Goal: Task Accomplishment & Management: Manage account settings

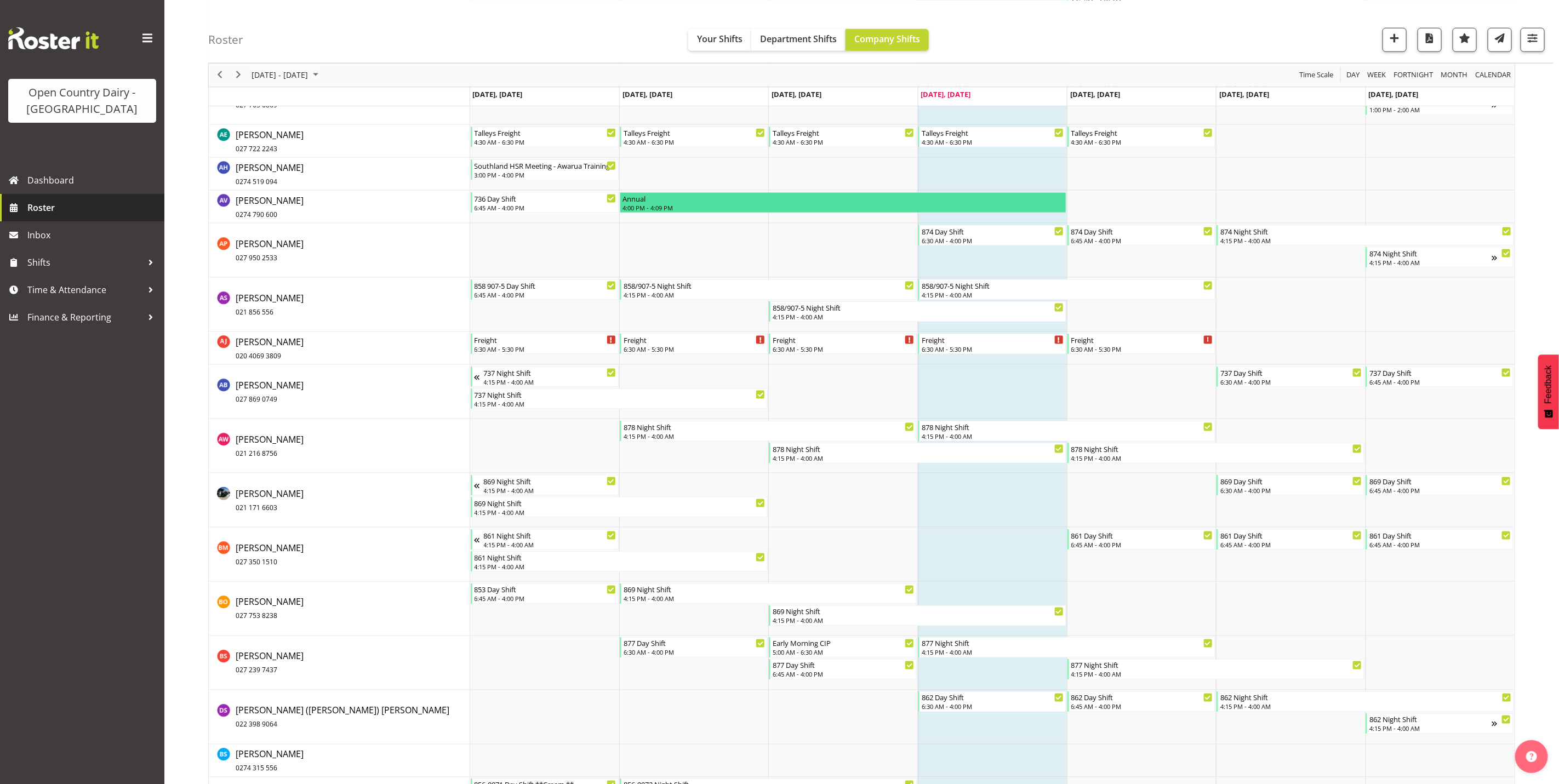
scroll to position [987, 0]
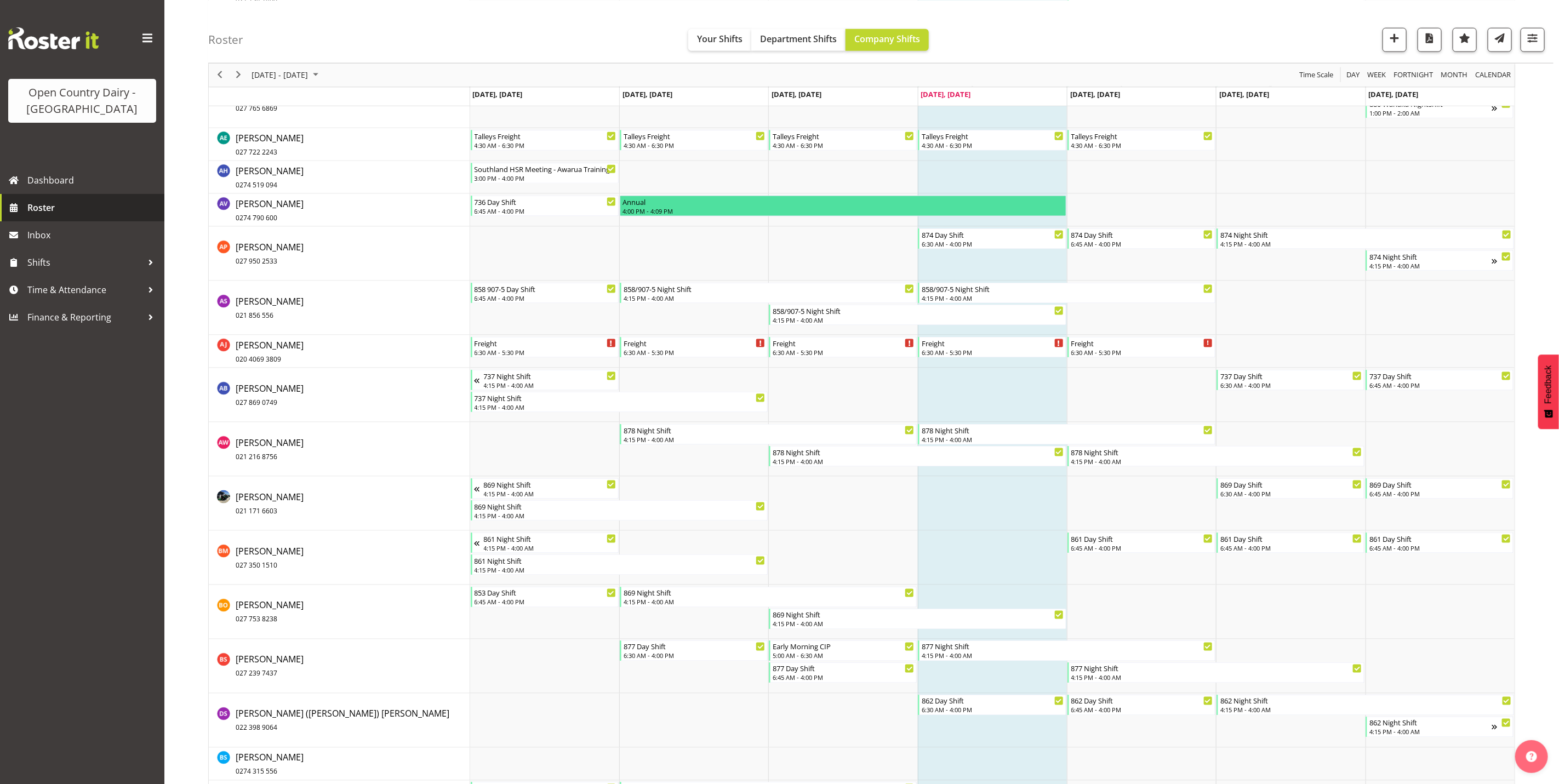
click at [55, 212] on span "Roster" at bounding box center [93, 207] width 132 height 16
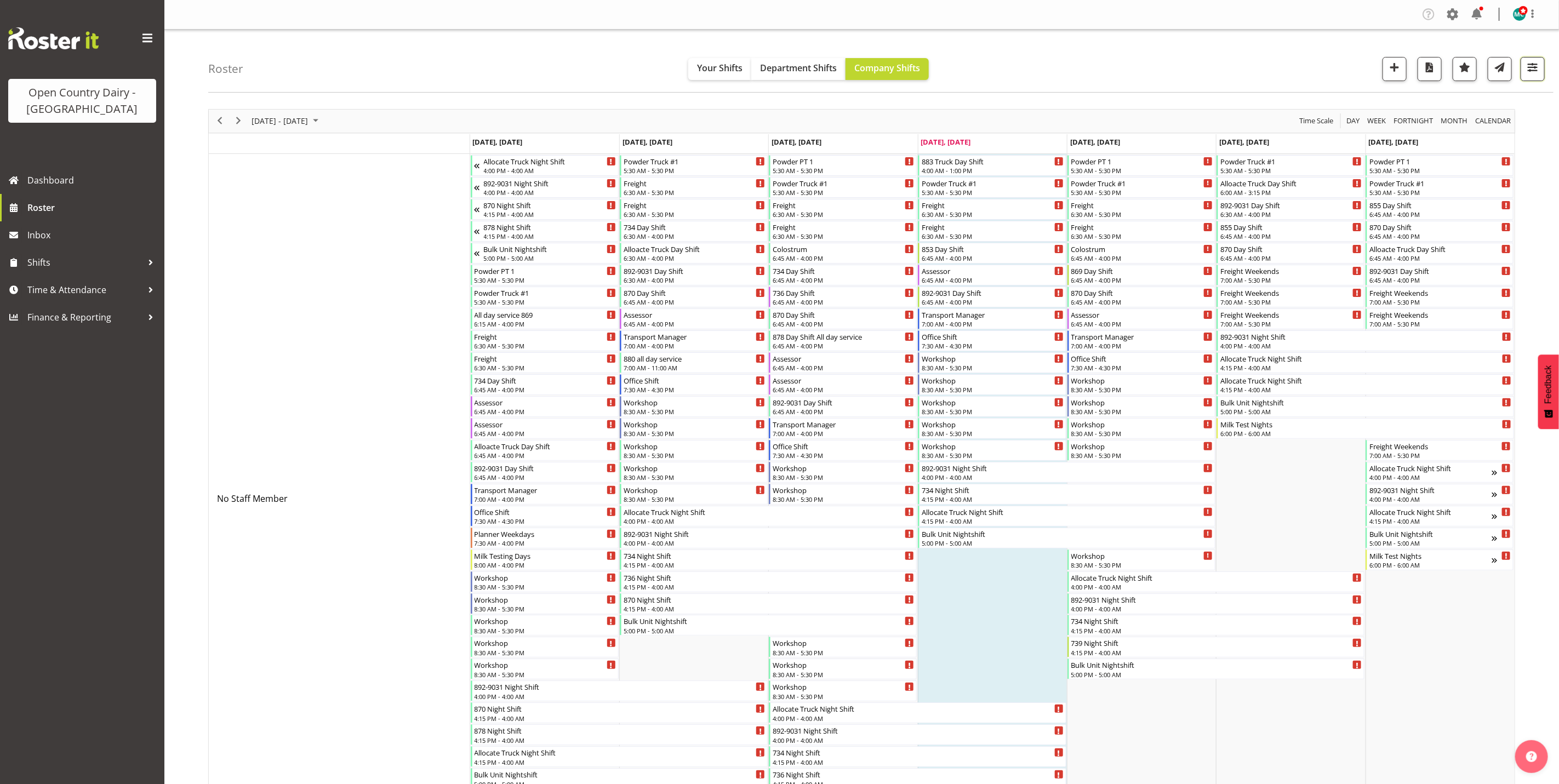
click at [1538, 57] on button "button" at bounding box center [1533, 69] width 24 height 24
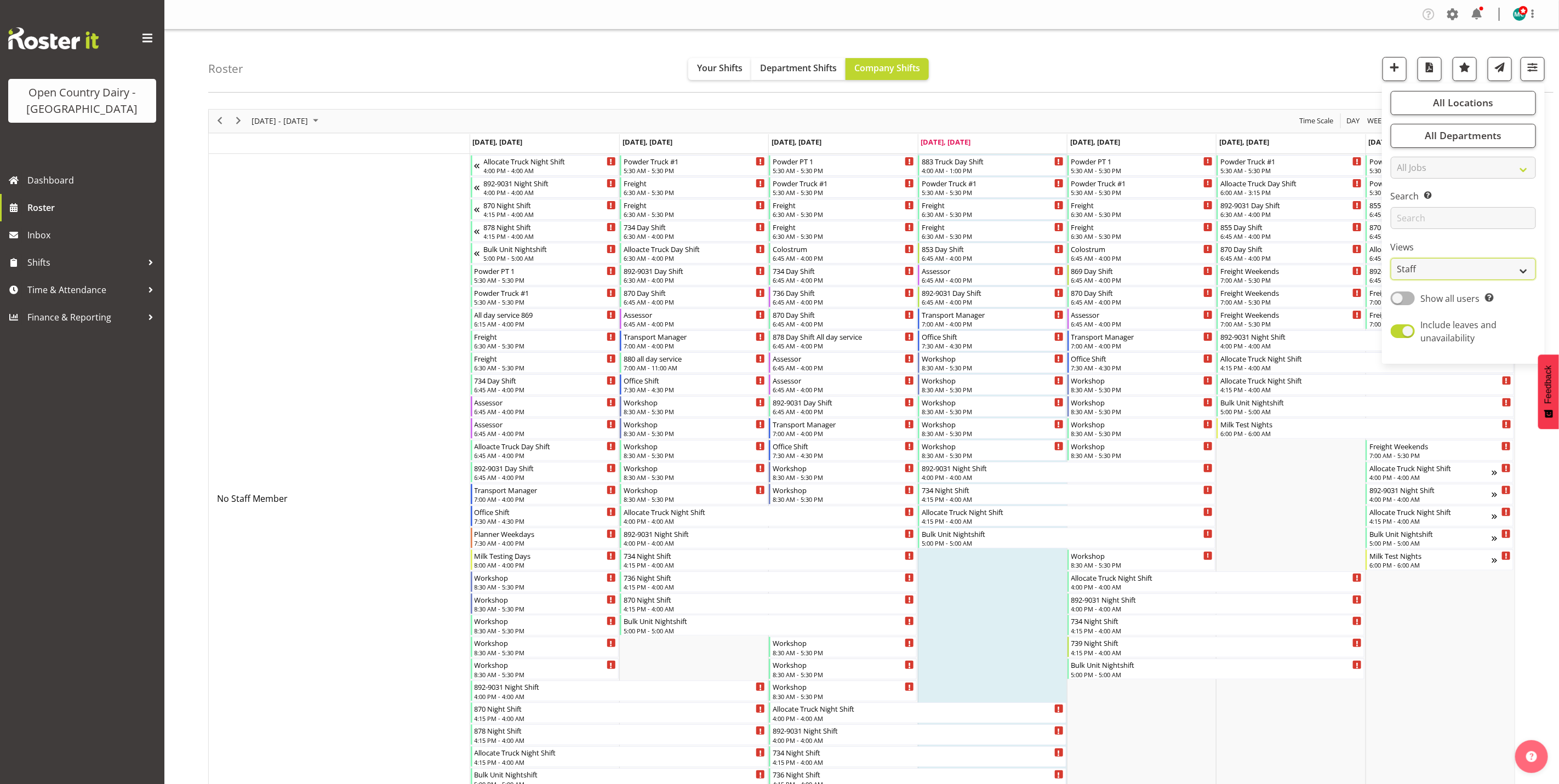
click at [1427, 275] on select "Staff Role Shift - Horizontal Shift - Vertical Staff - Location" at bounding box center [1464, 269] width 145 height 22
select select "shiftH"
click at [1391, 258] on select "Staff Role Shift - Horizontal Shift - Vertical Staff - Location" at bounding box center [1464, 269] width 145 height 22
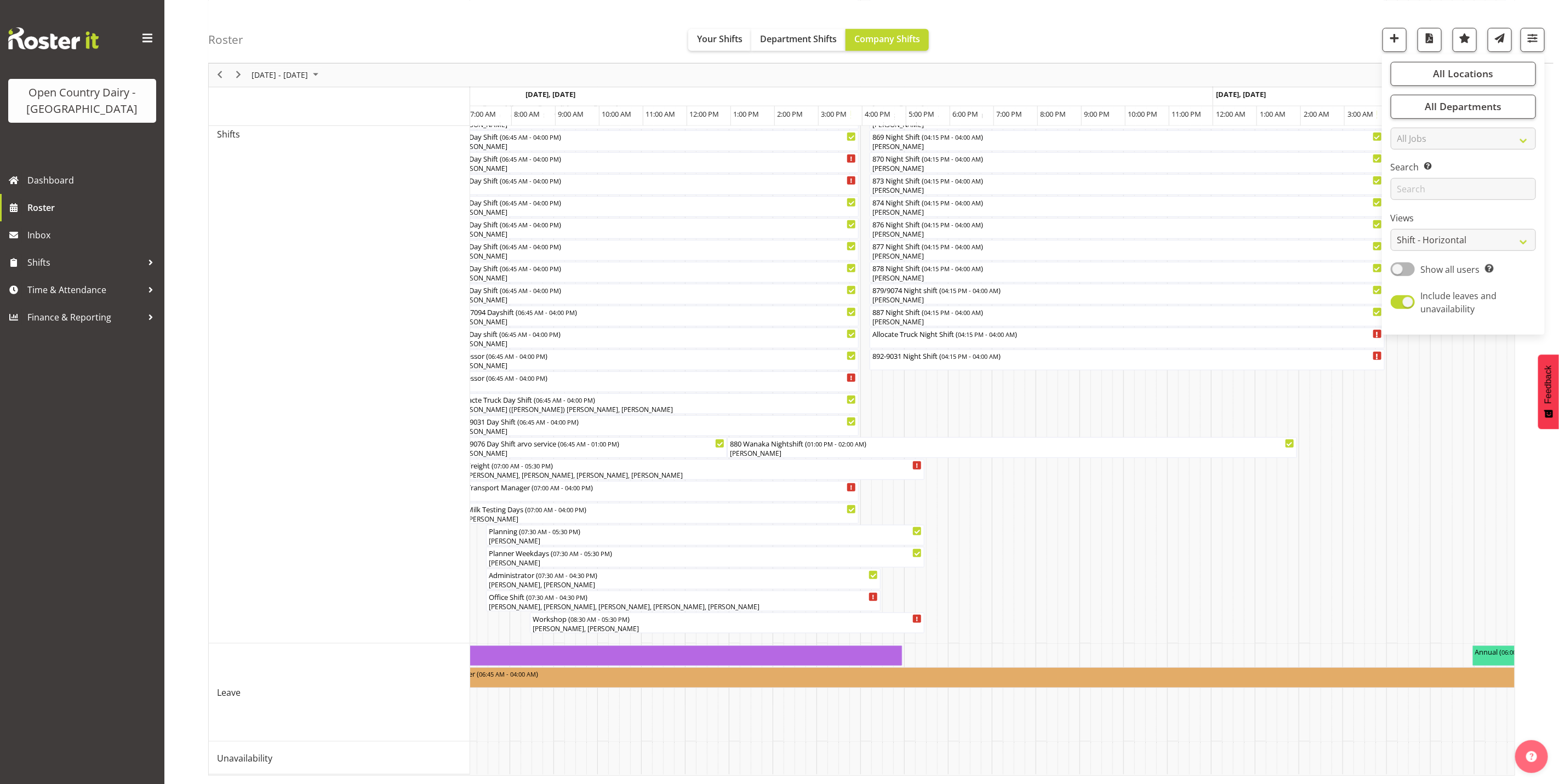
scroll to position [0, 4642]
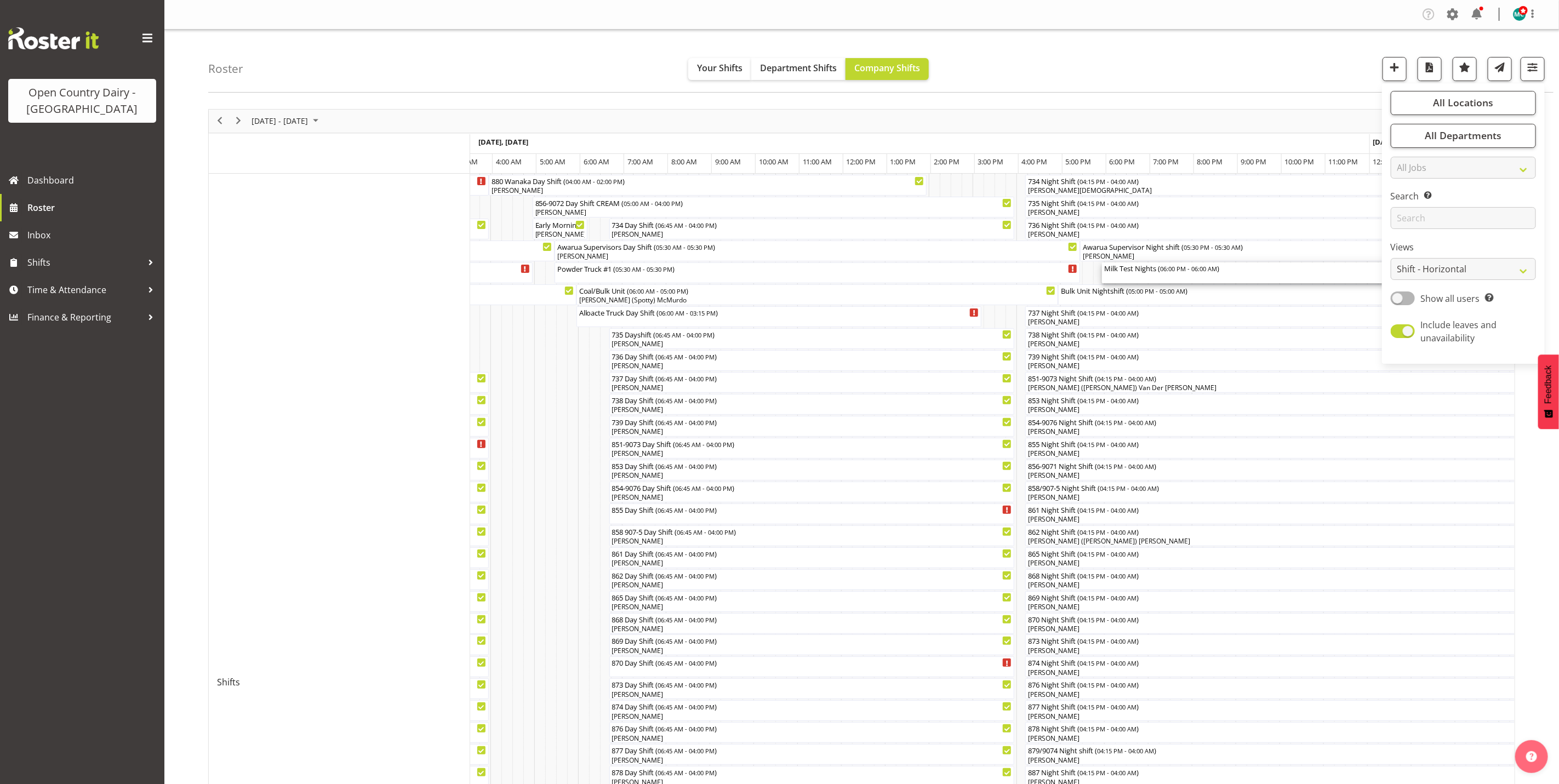
click at [1151, 272] on div "Milk Test Nights ( 06:00 PM - 06:00 AM )" at bounding box center [1365, 268] width 522 height 11
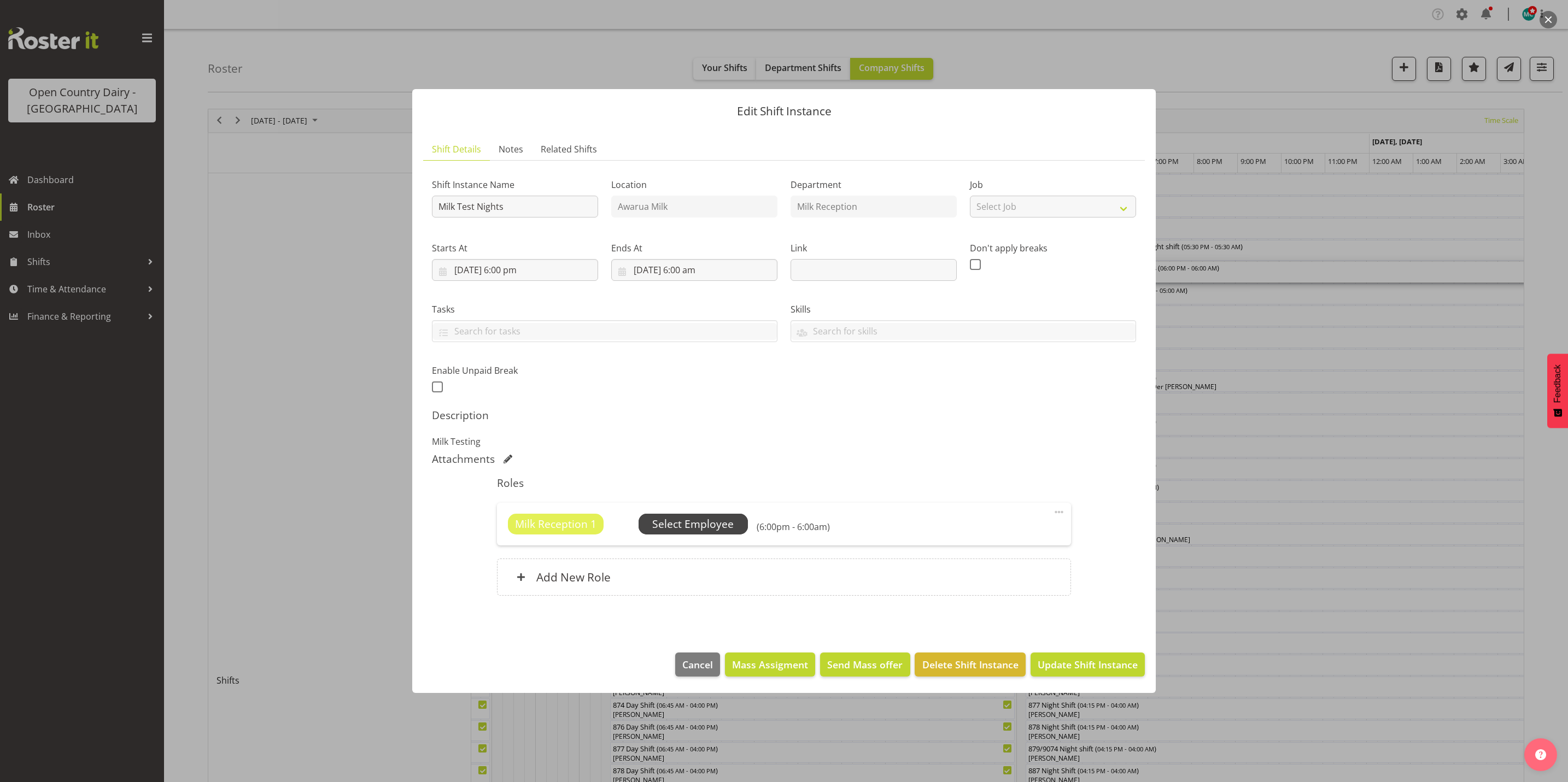
click at [707, 527] on span "Select Employee" at bounding box center [693, 525] width 82 height 16
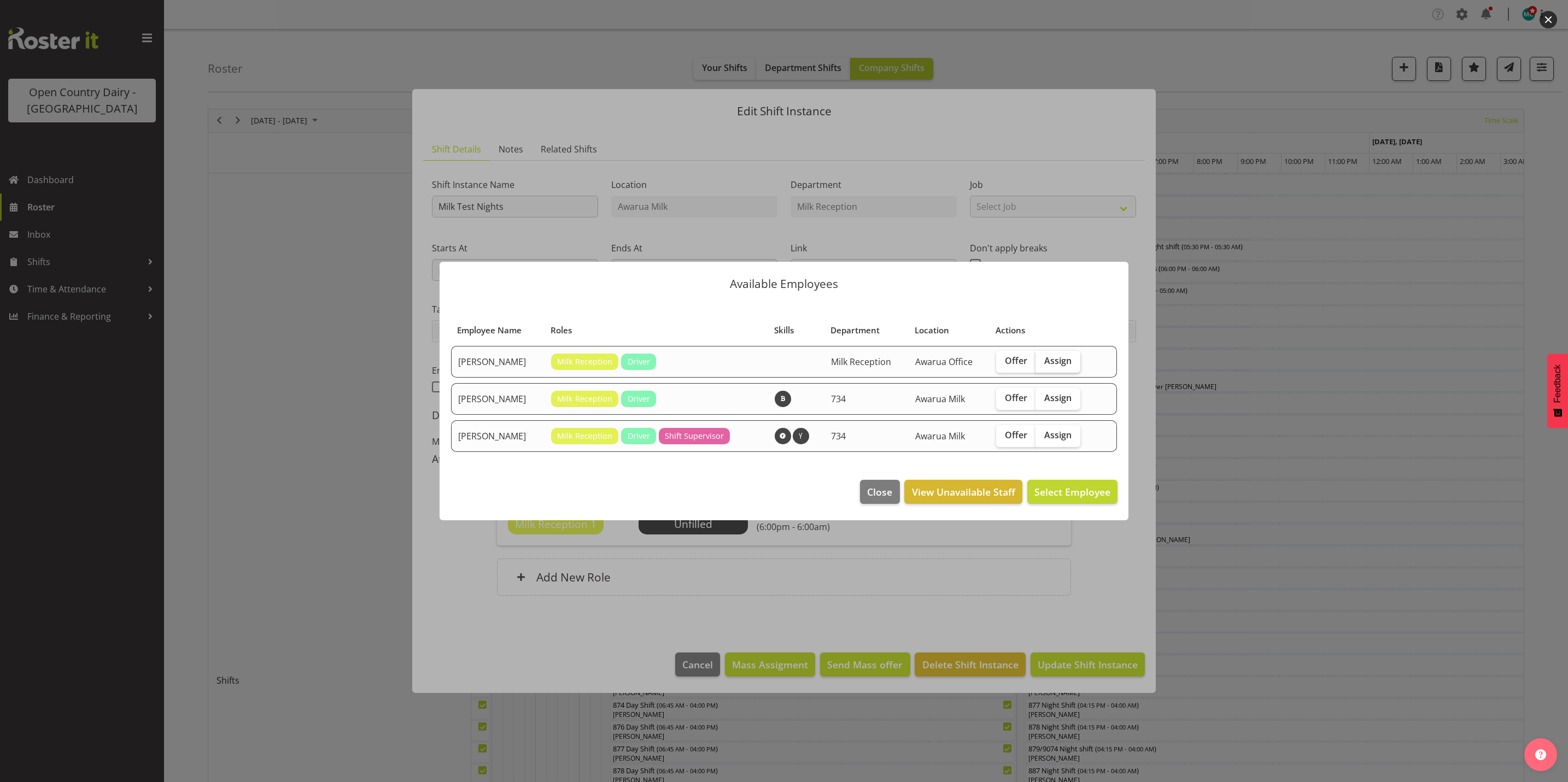
click at [1052, 359] on span "Assign" at bounding box center [1058, 361] width 27 height 11
click at [1043, 359] on input "Assign" at bounding box center [1039, 361] width 7 height 7
checkbox input "true"
click at [1063, 495] on span "Assign Brent Reidy" at bounding box center [1055, 492] width 110 height 13
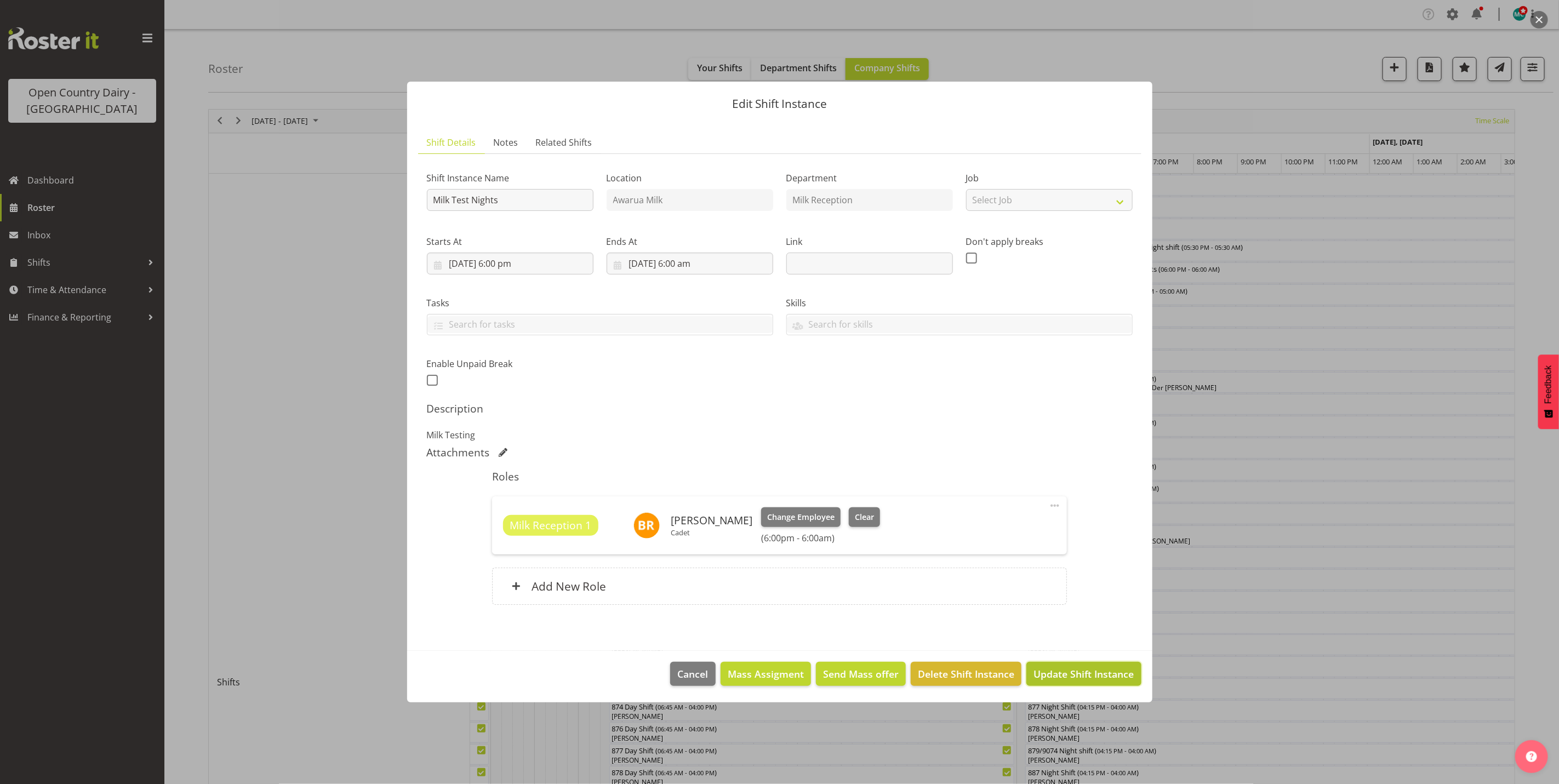
click at [1084, 680] on span "Update Shift Instance" at bounding box center [1084, 674] width 100 height 14
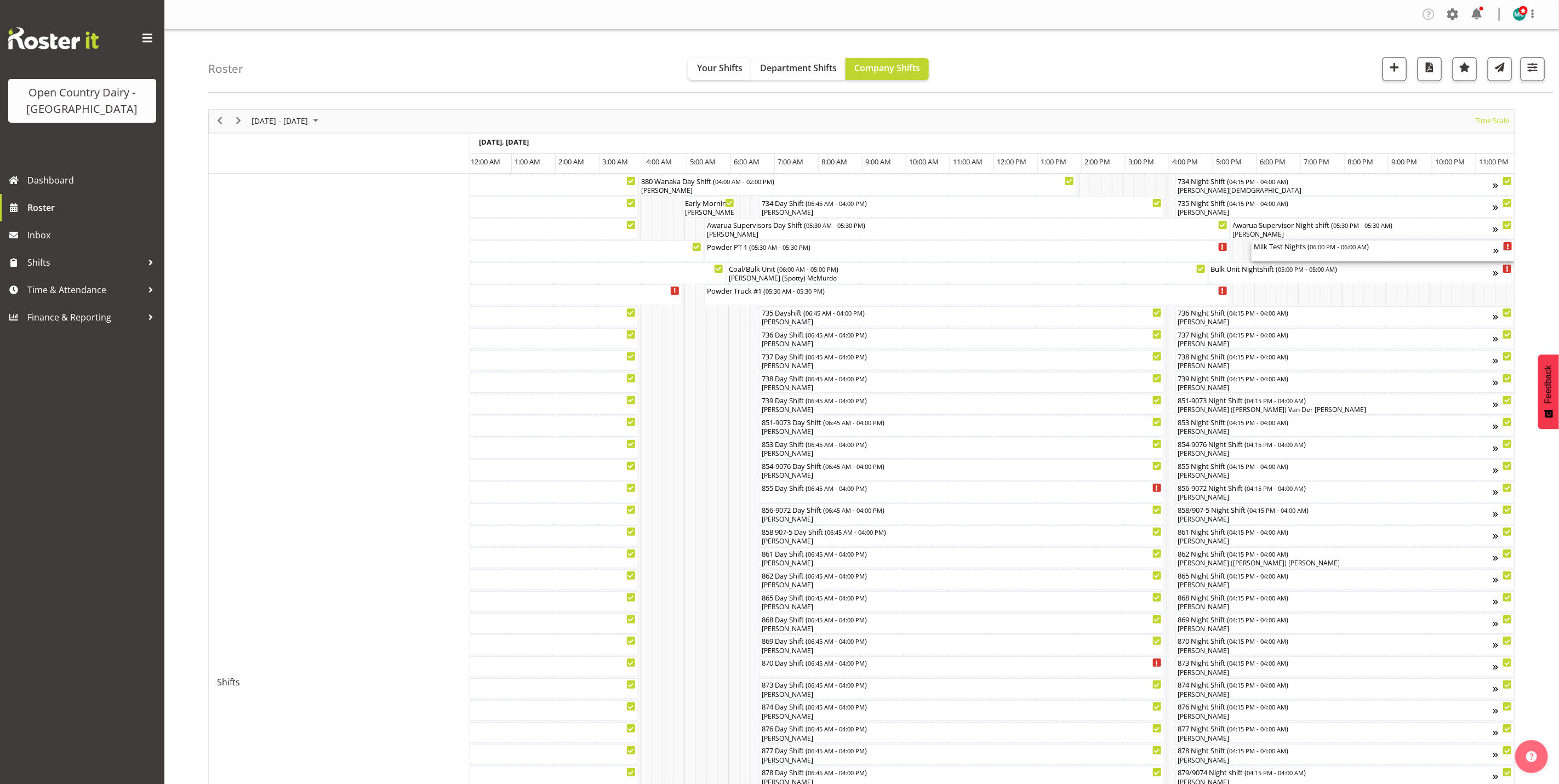
click at [1280, 255] on div "Milk Test Nights ( 06:00 PM - 06:00 AM )" at bounding box center [1374, 251] width 240 height 21
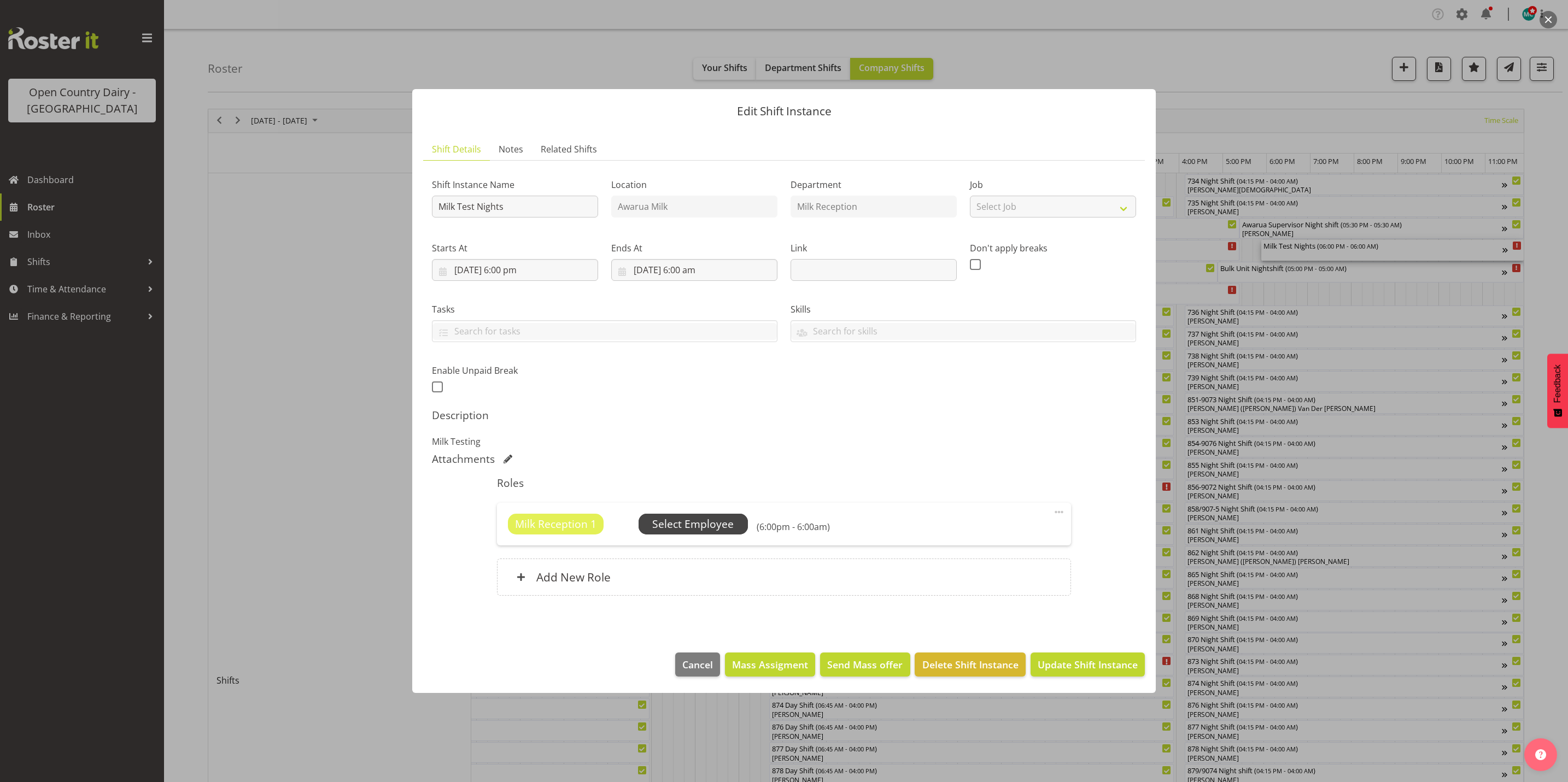
click at [682, 523] on span "Select Employee" at bounding box center [693, 525] width 82 height 16
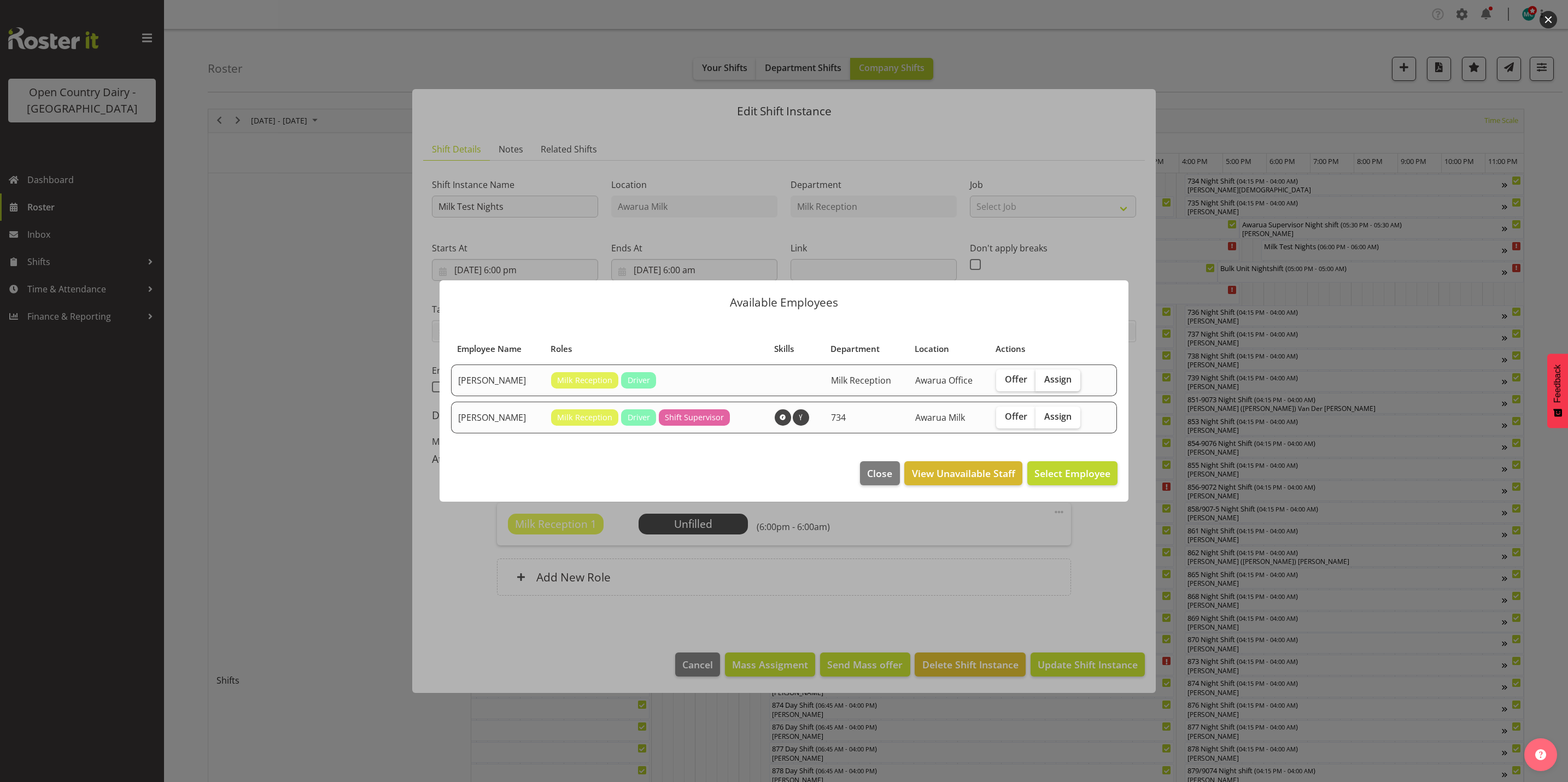
click at [1057, 381] on span "Assign" at bounding box center [1058, 379] width 27 height 11
click at [1043, 381] on input "Assign" at bounding box center [1039, 380] width 7 height 7
checkbox input "true"
click at [1066, 482] on button "Assign Brent Reidy" at bounding box center [1055, 473] width 125 height 24
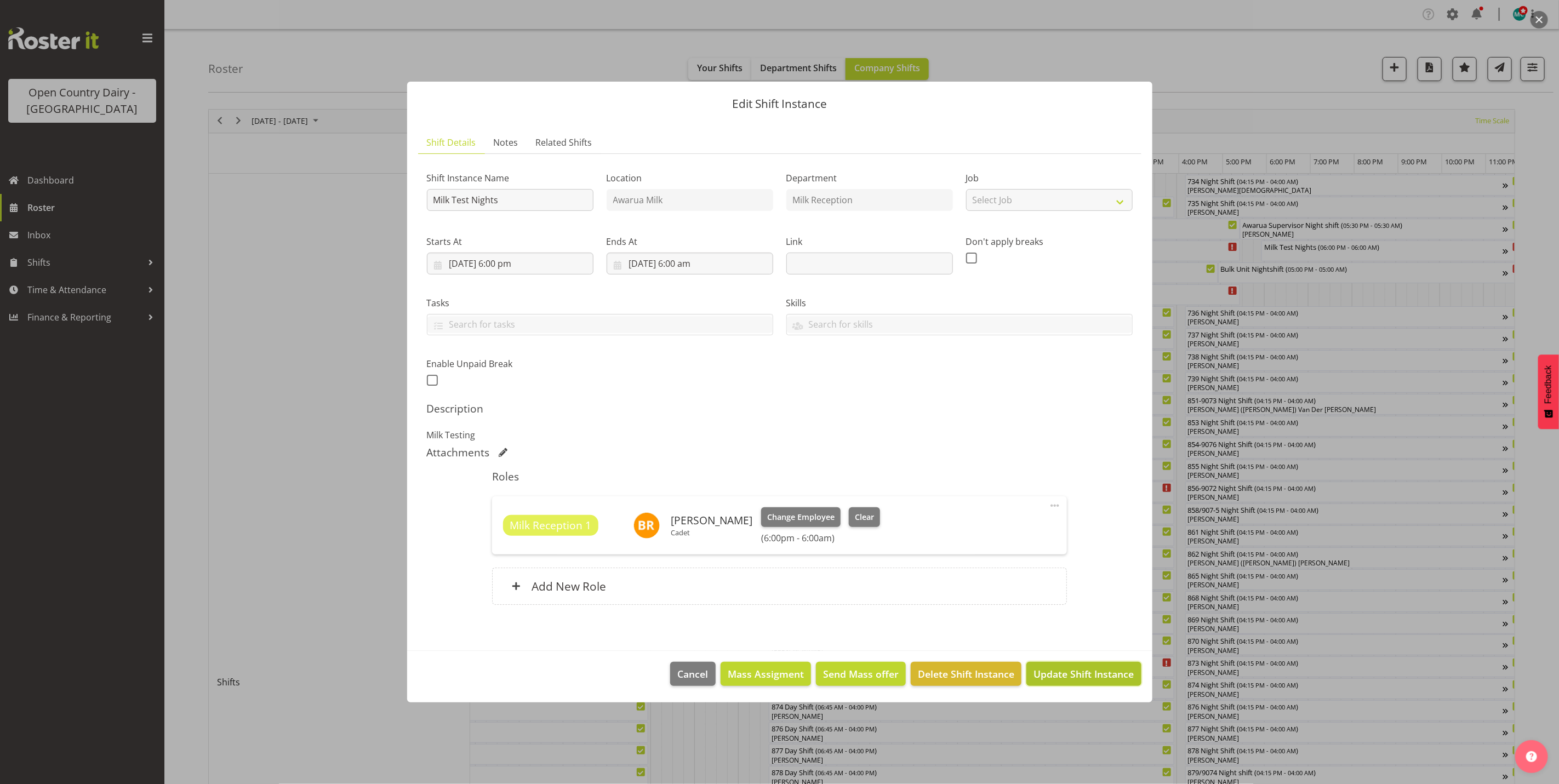
click at [1098, 675] on span "Update Shift Instance" at bounding box center [1084, 674] width 100 height 14
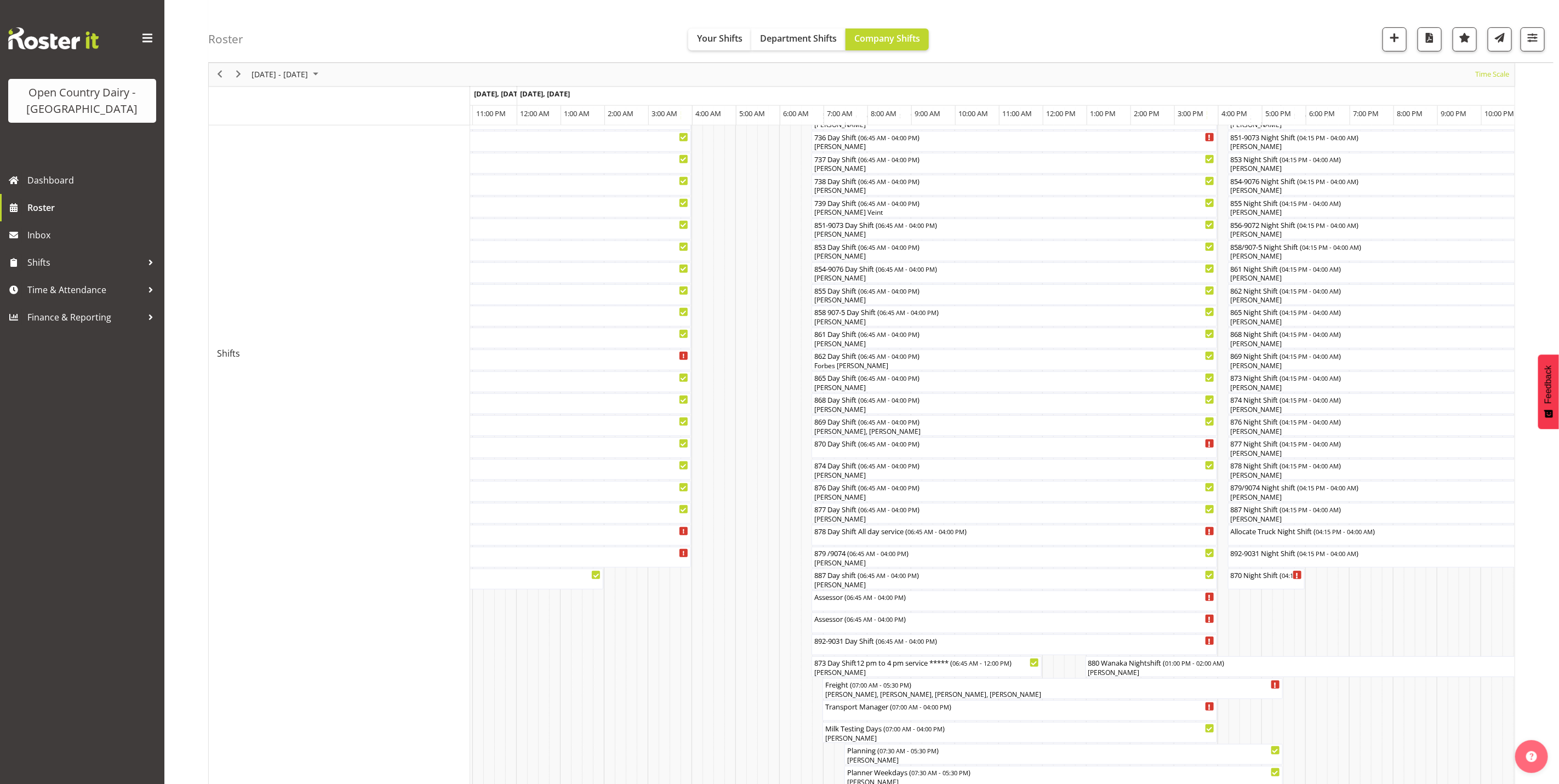
scroll to position [0, 0]
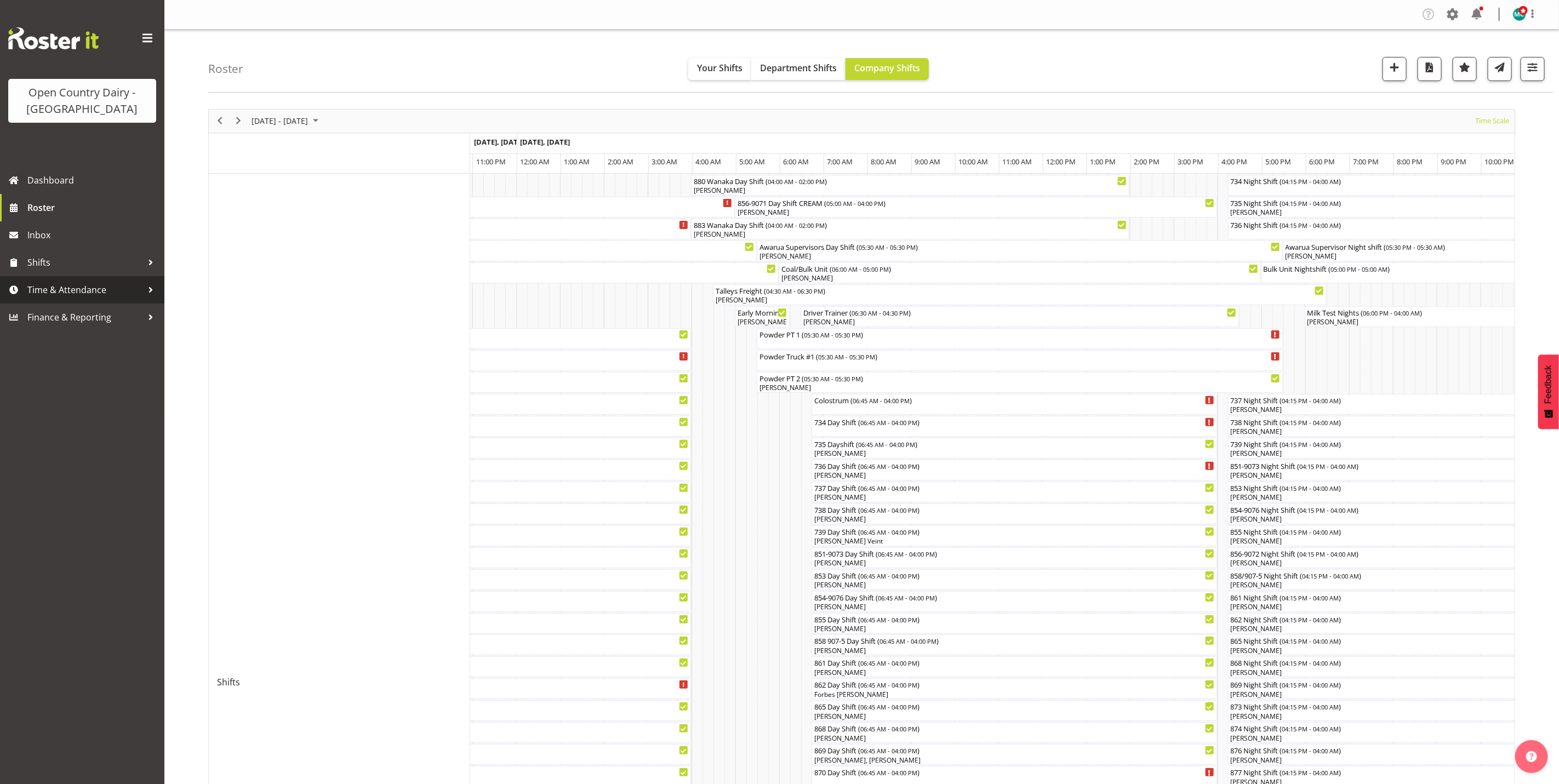
click at [43, 298] on span "Time & Attendance" at bounding box center [85, 290] width 115 height 16
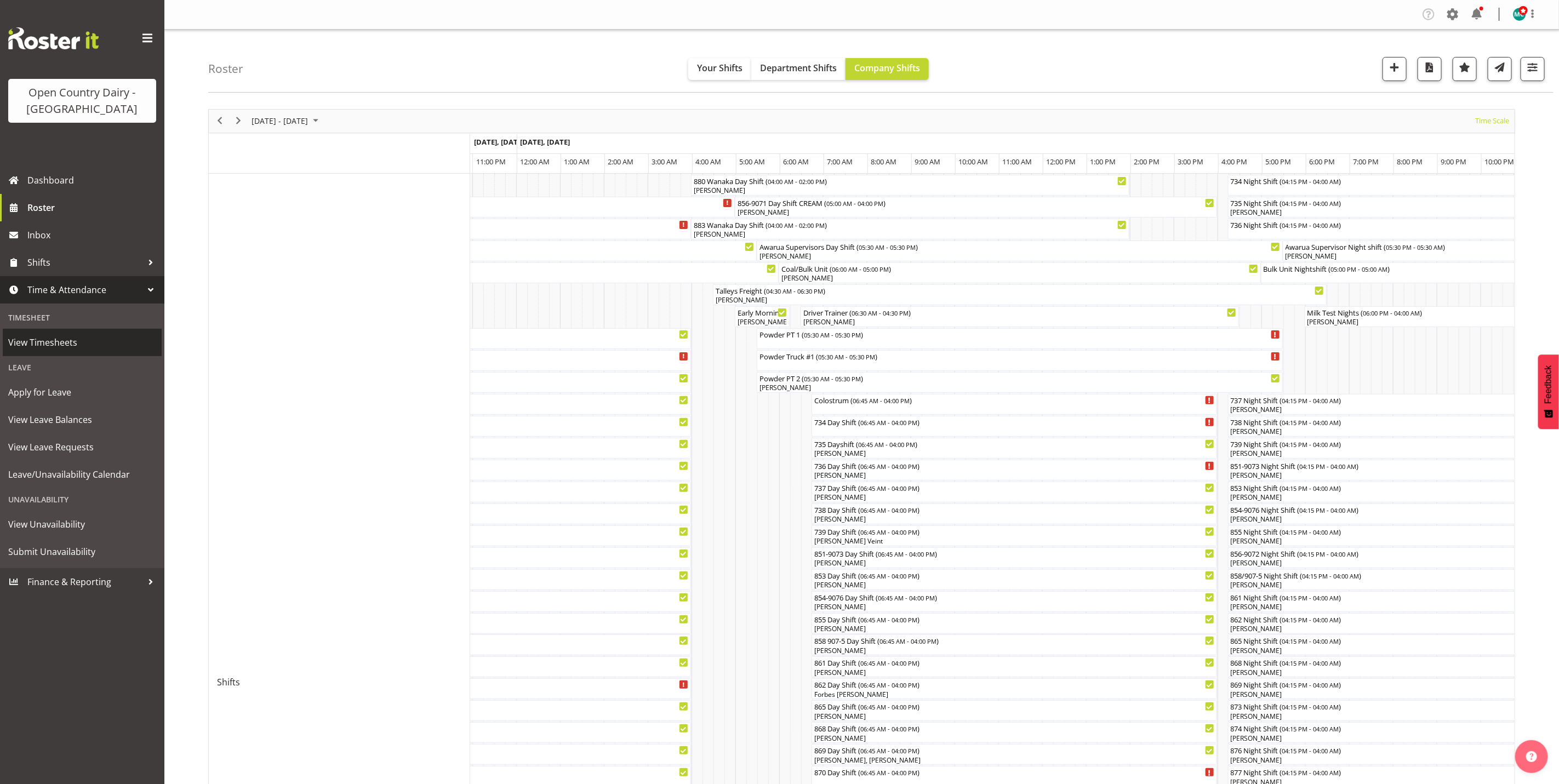
click at [49, 343] on span "View Timesheets" at bounding box center [82, 342] width 148 height 16
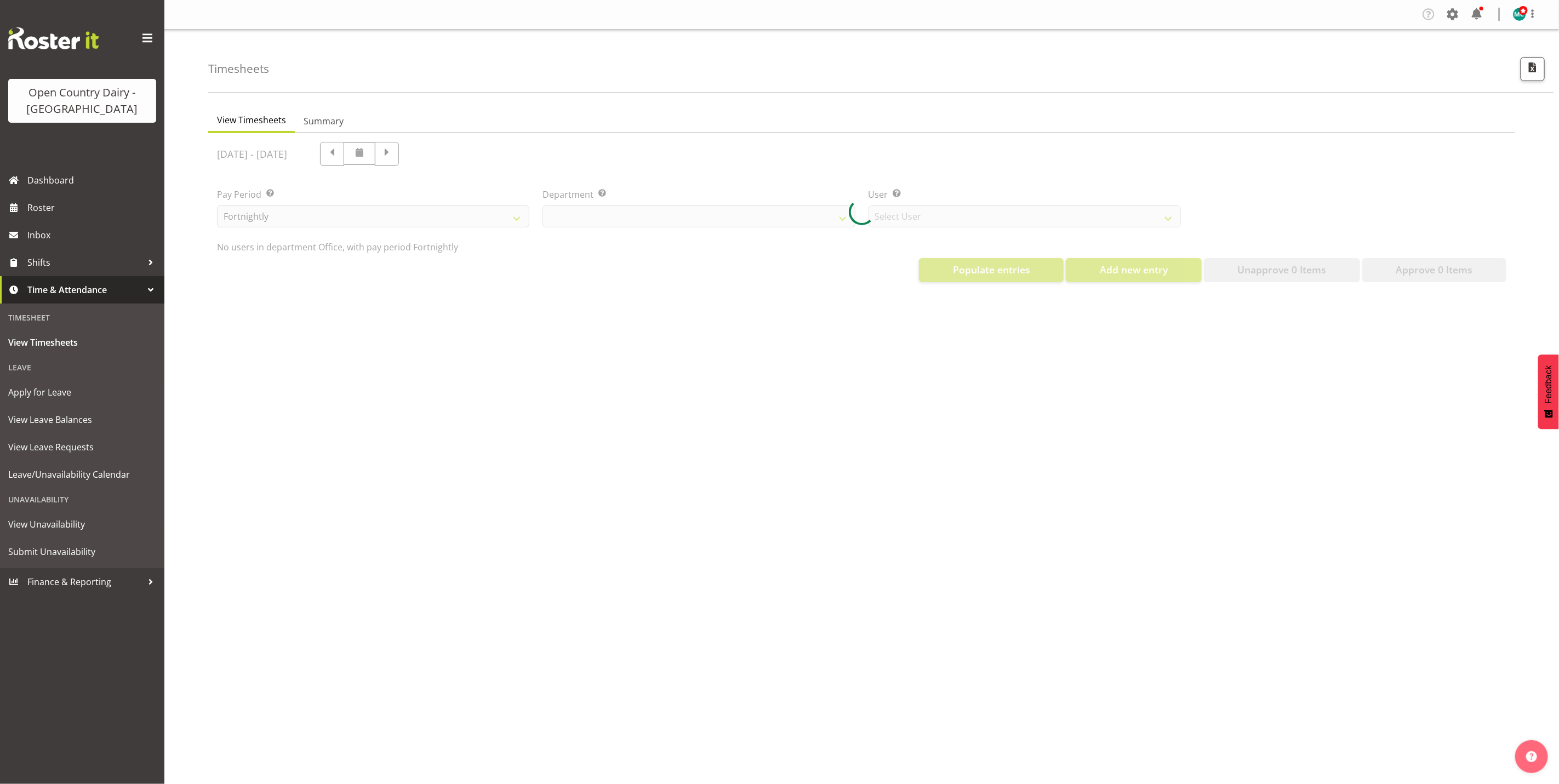
select select "699"
select select "8449"
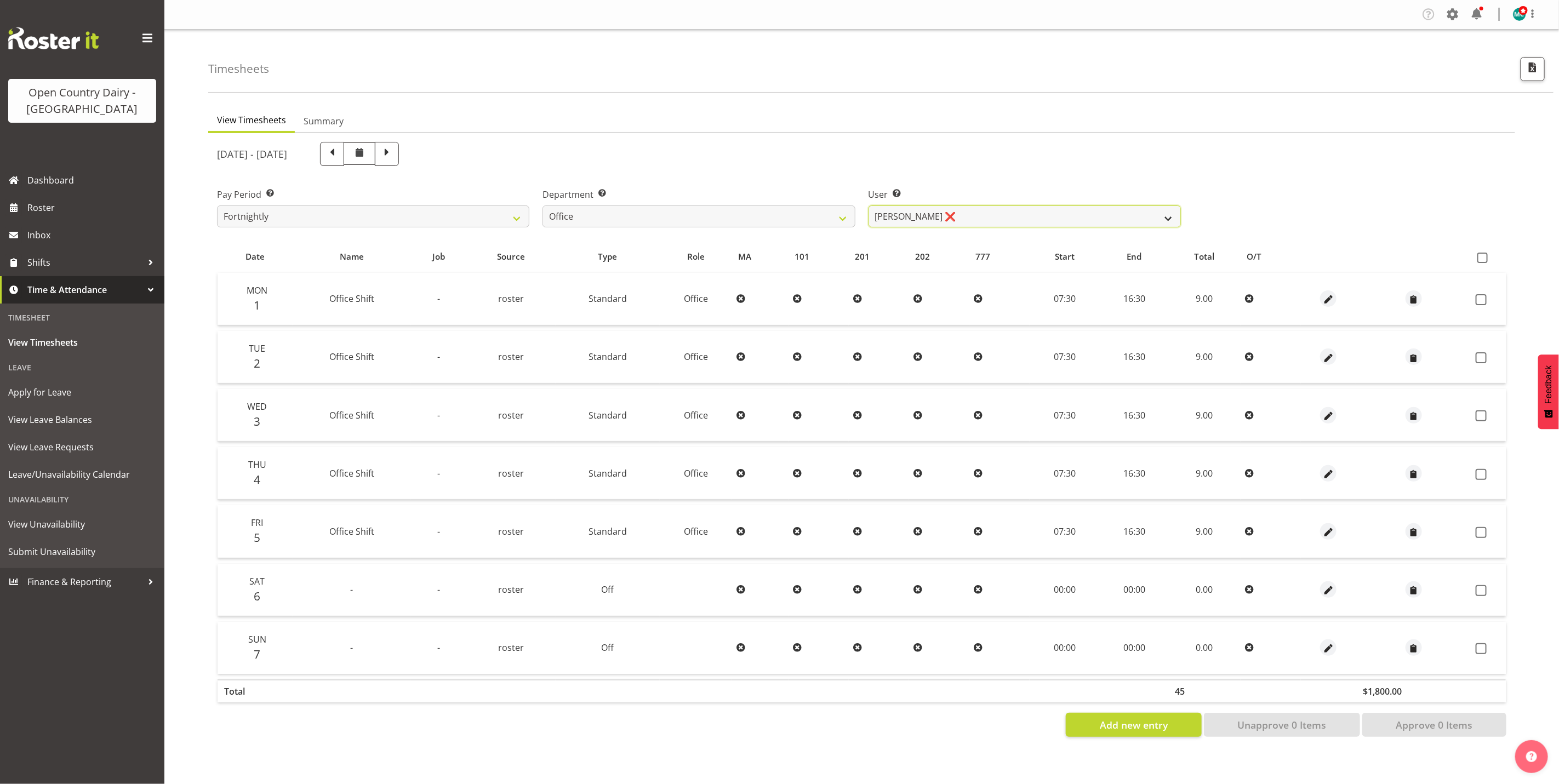
click at [949, 218] on select "Clare Welland ❌ Corey Millan ❌ Jessica Greenwood ❌ Michael Campbell ❌ Michelle …" at bounding box center [1025, 217] width 312 height 22
click at [788, 212] on select "734 735 736 737 738 739 851 852 853 854 855 856 858 861 862 865 868 869 870 873" at bounding box center [699, 217] width 312 height 22
select select "673"
click at [542, 206] on select "734 735 736 737 738 739 851 852 853 854 855 856 858 861 862 865 868 869 870 873" at bounding box center [699, 217] width 312 height 22
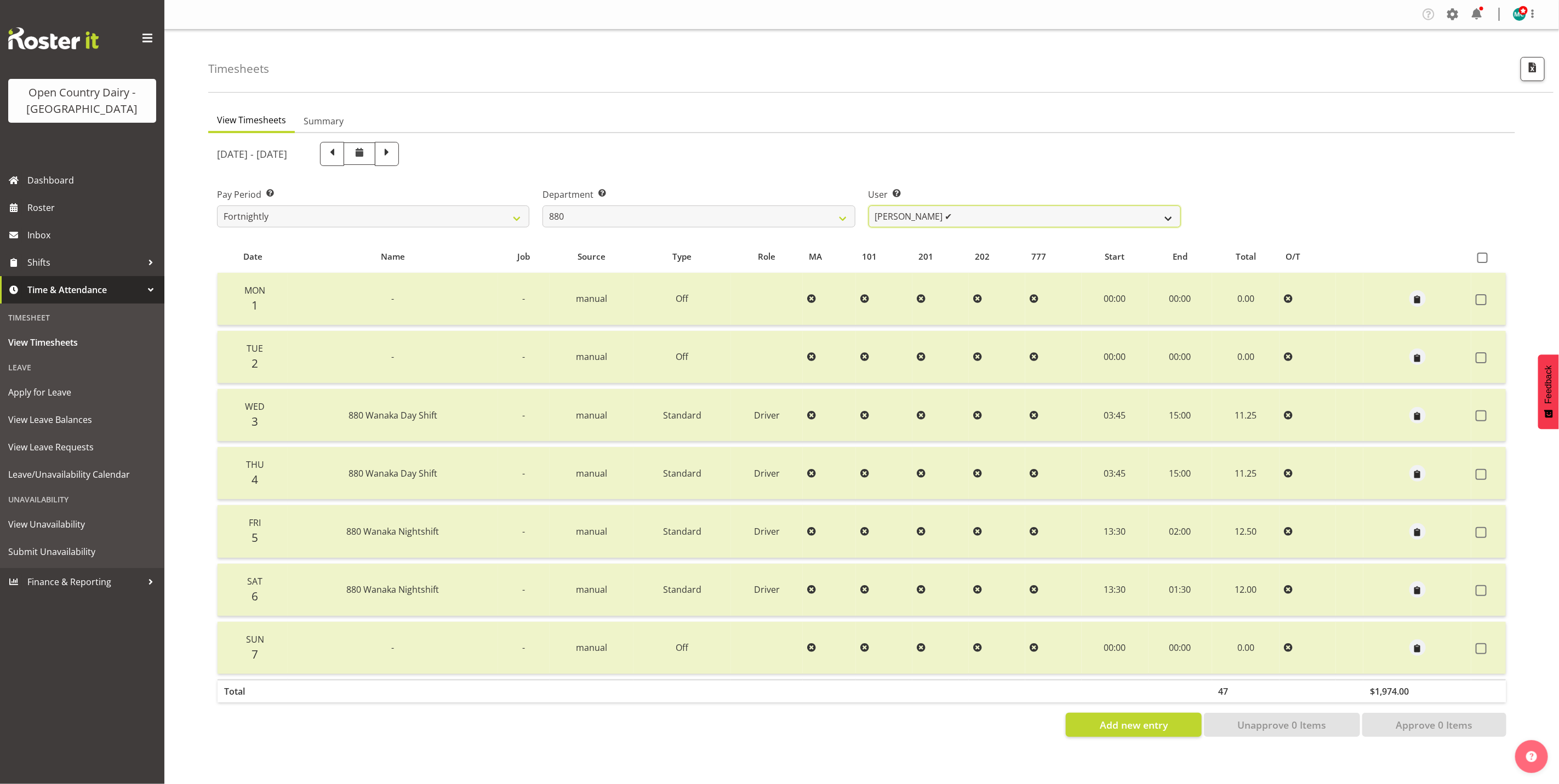
click at [952, 220] on select "Andrew Poole ✔ Philip Shanks ✔ Shaun McNaught ✔ Tania Unahi ✔" at bounding box center [1025, 217] width 312 height 22
select select "7476"
click at [869, 206] on select "Andrew Poole ✔ Philip Shanks ✔ Shaun McNaught ✔ Tania Unahi ✔" at bounding box center [1025, 217] width 312 height 22
click at [399, 153] on span at bounding box center [387, 154] width 24 height 24
select select
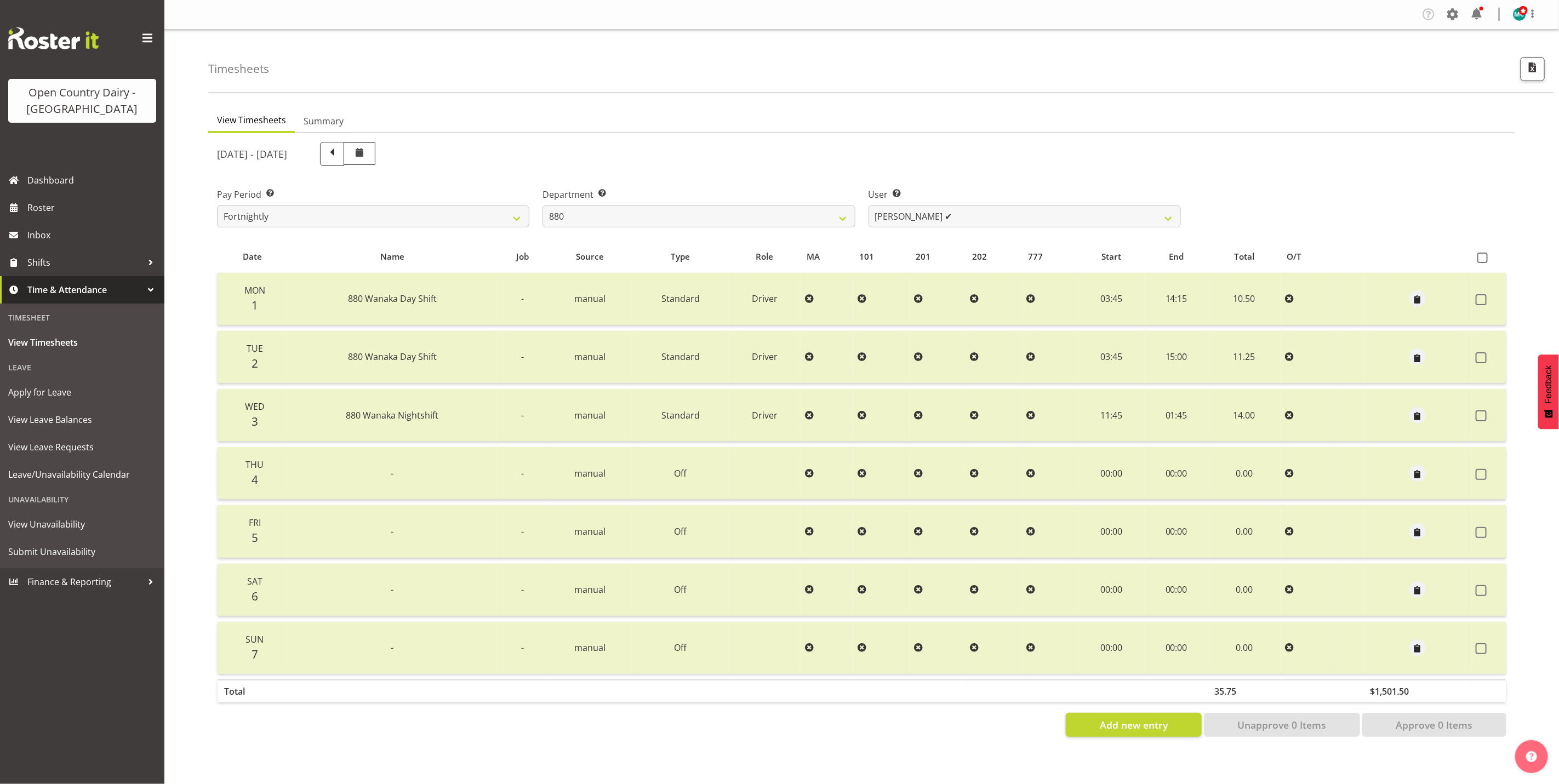
select select
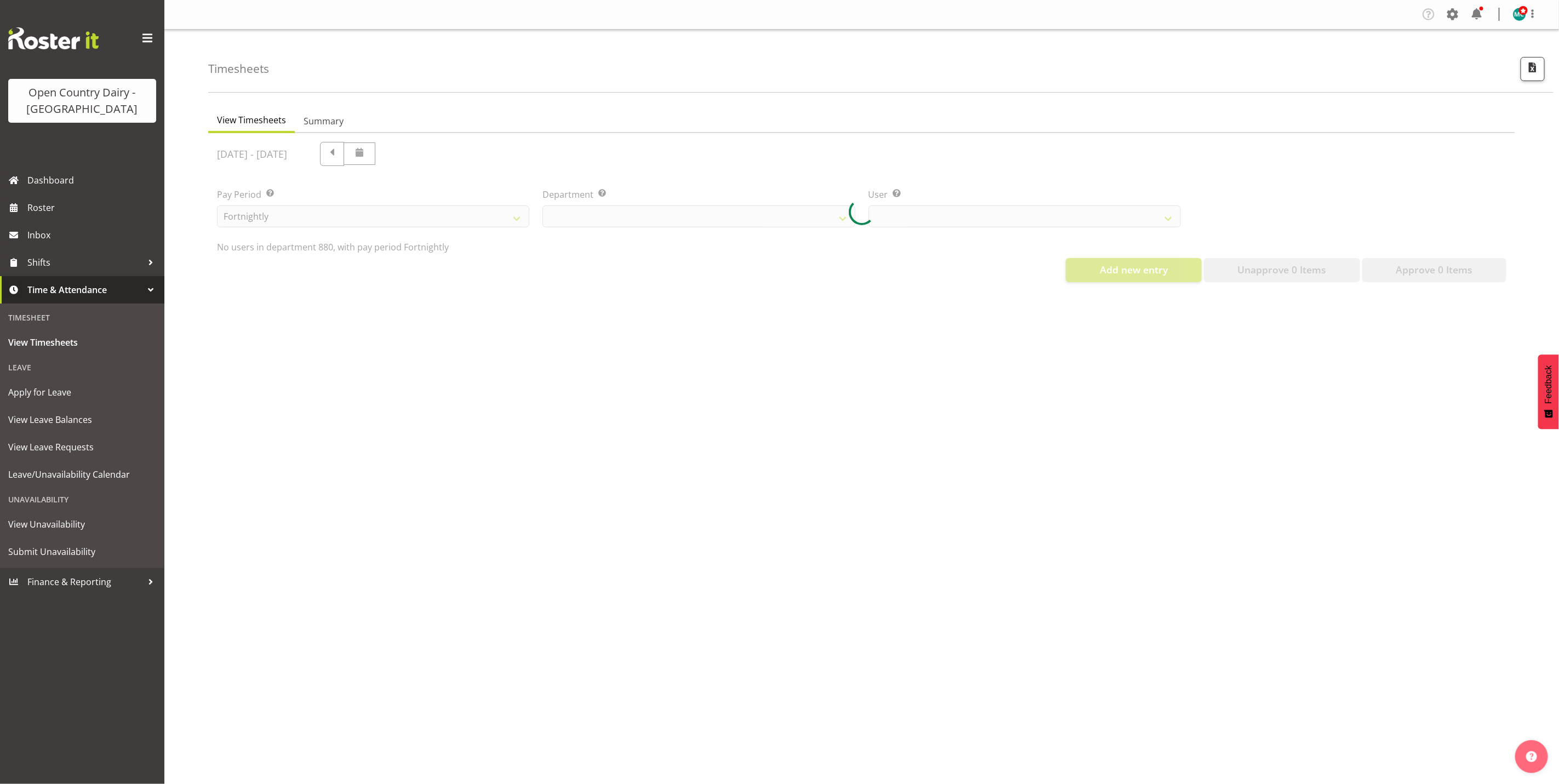
select select "673"
select select "7476"
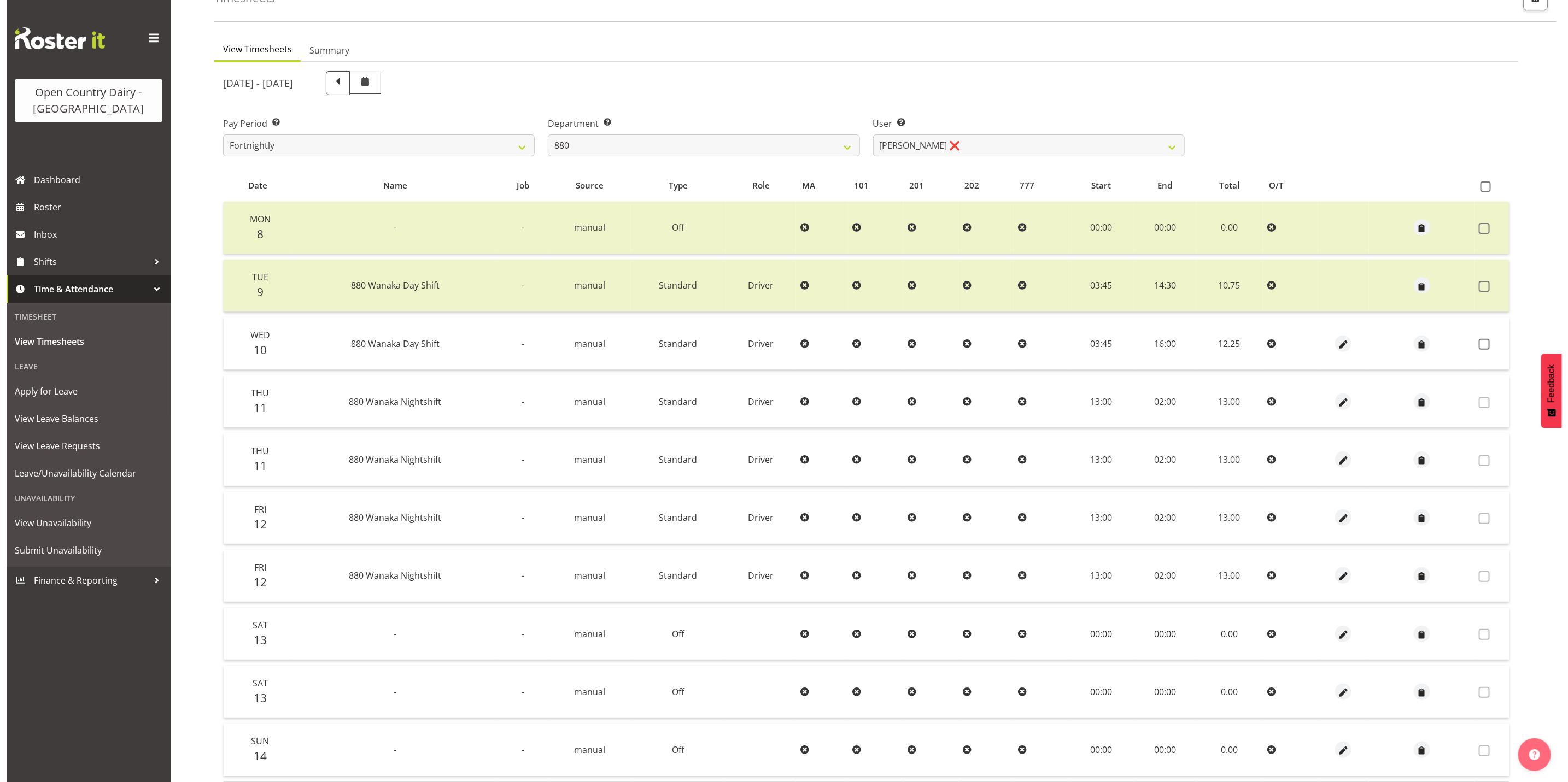
scroll to position [69, 0]
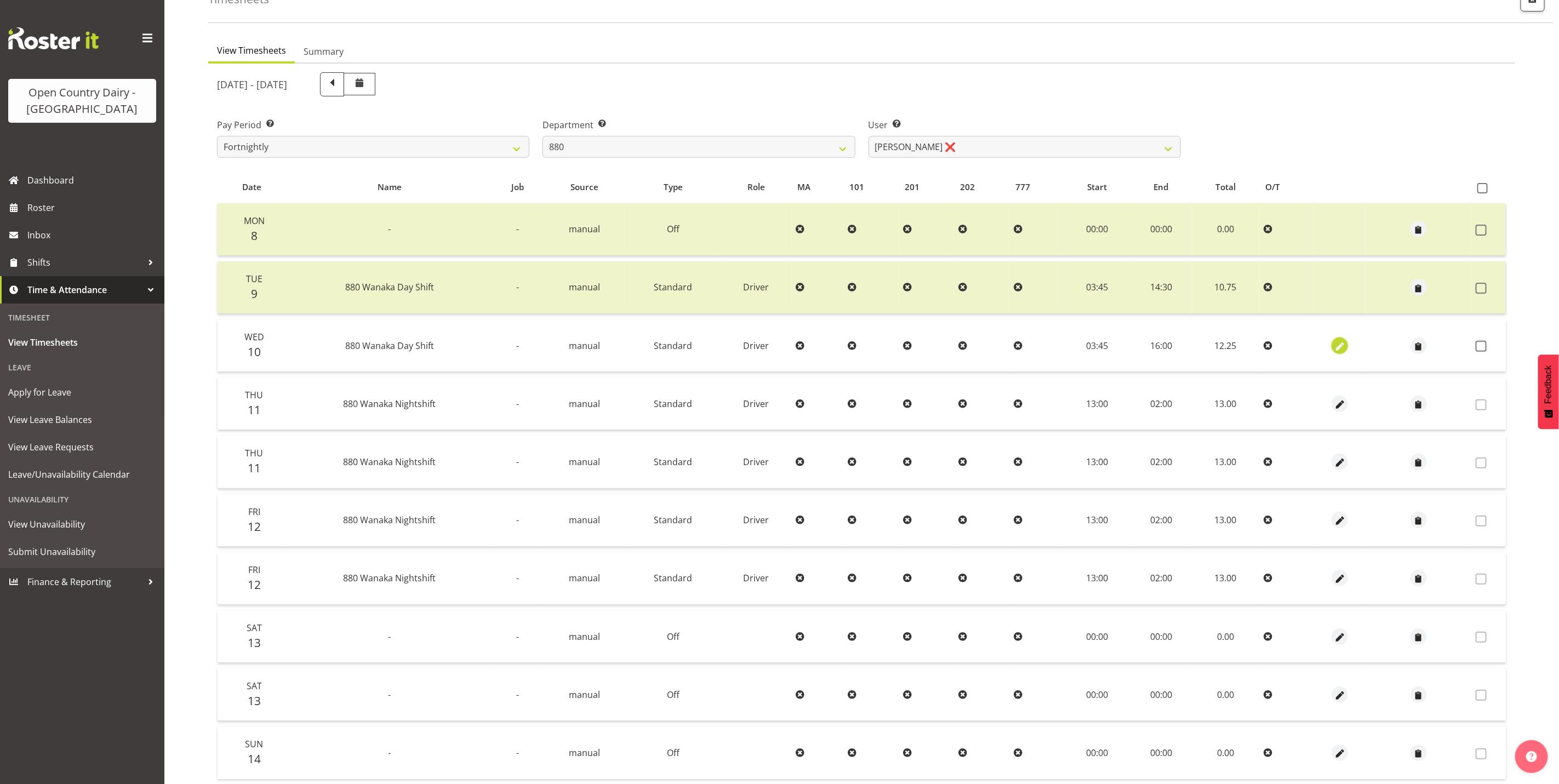
click at [1335, 345] on span "button" at bounding box center [1340, 347] width 13 height 13
select select "Standard"
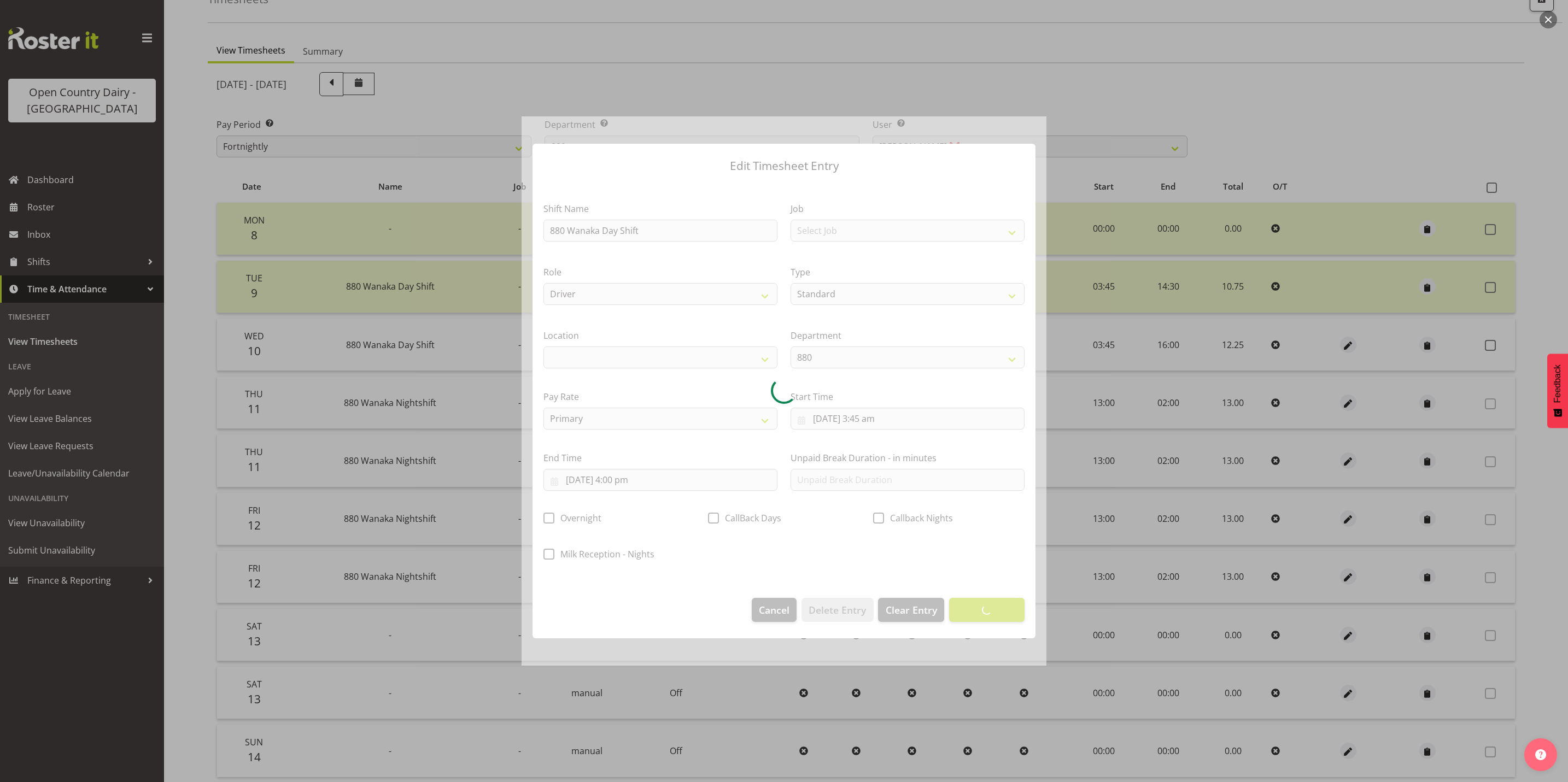
select select
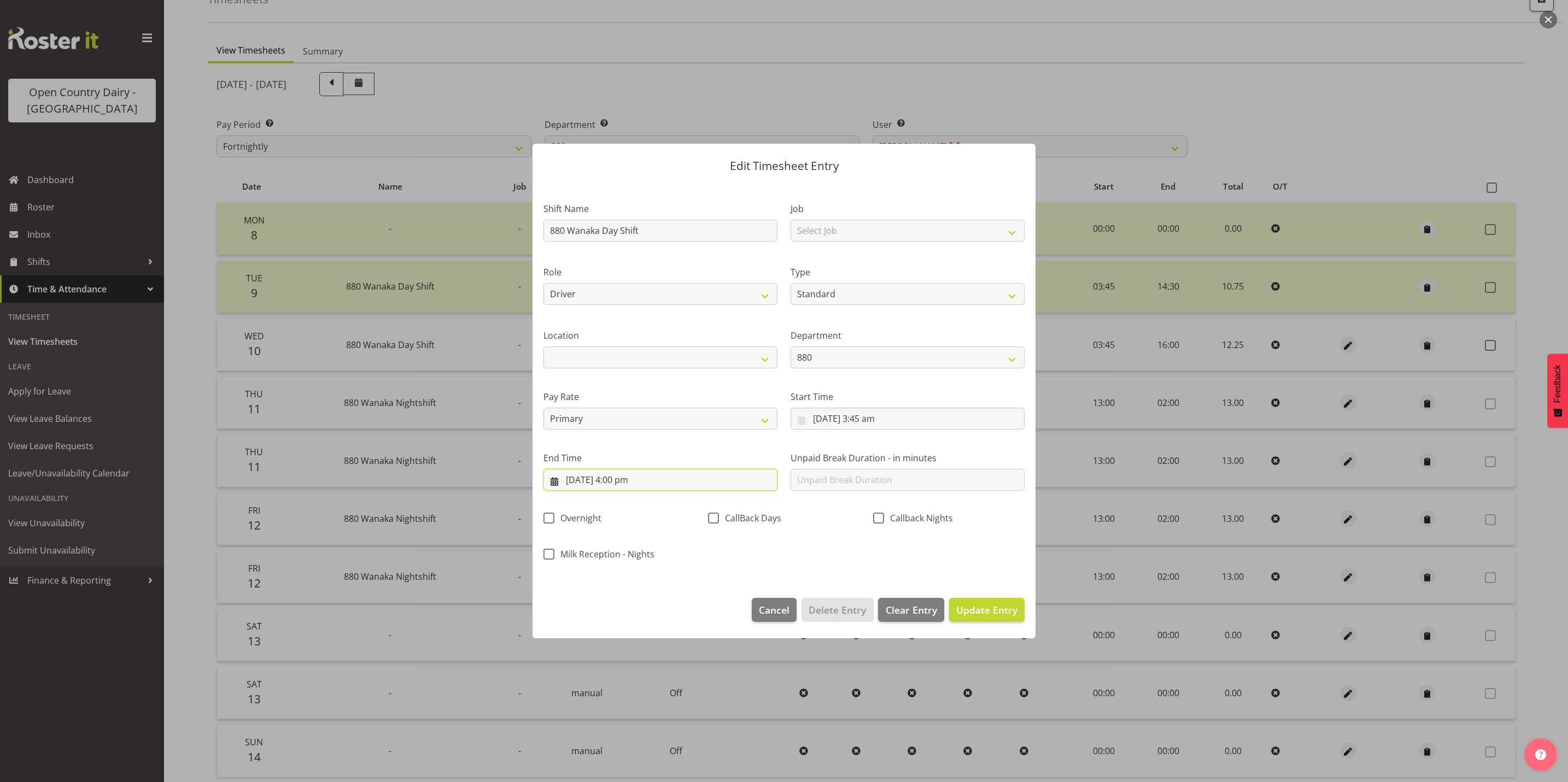
click at [637, 484] on input "10/09/2025, 4:00 pm" at bounding box center [660, 480] width 234 height 22
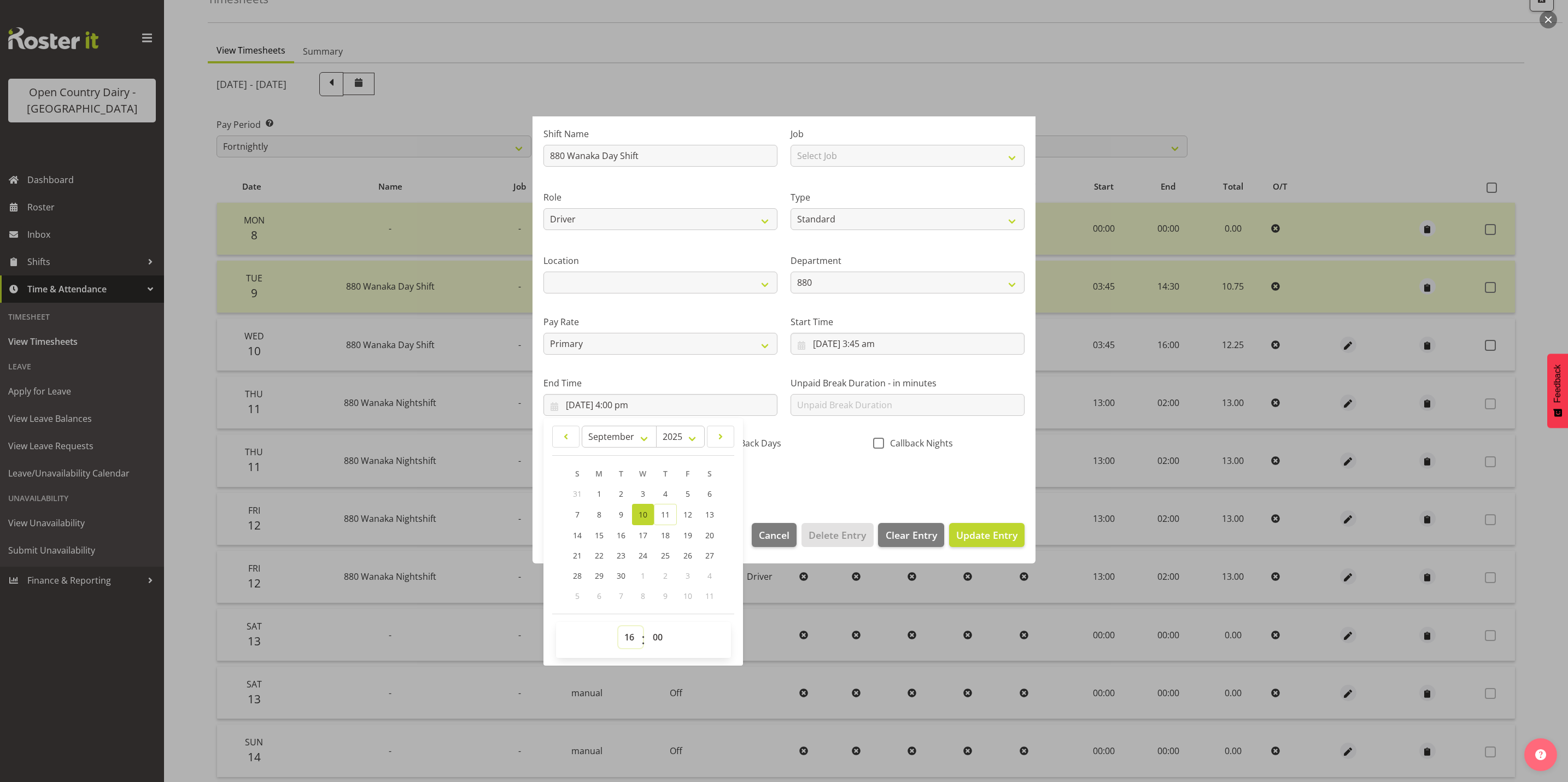
click at [628, 638] on select "00 01 02 03 04 05 06 07 08 09 10 11 12 13 14 15 16 17 18 19 20 21 22 23" at bounding box center [631, 637] width 24 height 22
select select "15"
click at [618, 626] on select "00 01 02 03 04 05 06 07 08 09 10 11 12 13 14 15 16 17 18 19 20 21 22 23" at bounding box center [631, 637] width 24 height 22
type input "10/09/2025, 3:00 pm"
click at [634, 641] on select "00 01 02 03 04 05 06 07 08 09 10 11 12 13 14 15 16 17 18 19 20 21 22 23" at bounding box center [631, 637] width 24 height 22
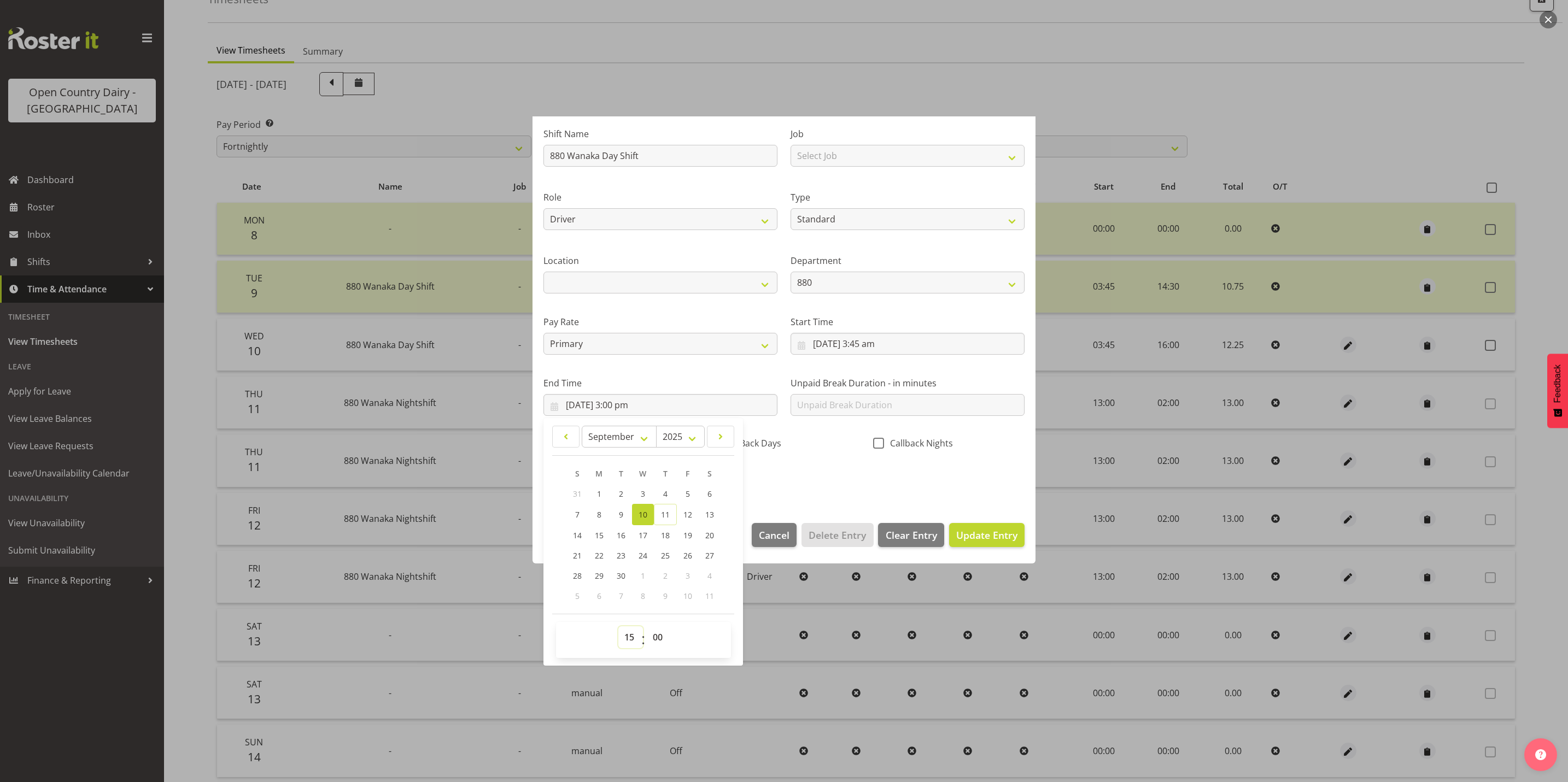
select select "14"
click at [618, 626] on select "00 01 02 03 04 05 06 07 08 09 10 11 12 13 14 15 16 17 18 19 20 21 22 23" at bounding box center [631, 637] width 24 height 22
type input "10/09/2025, 2:00 pm"
click at [658, 640] on select "00 01 02 03 04 05 06 07 08 09 10 11 12 13 14 15 16 17 18 19 20 21 22 23 24 25 2…" at bounding box center [659, 637] width 24 height 22
select select "30"
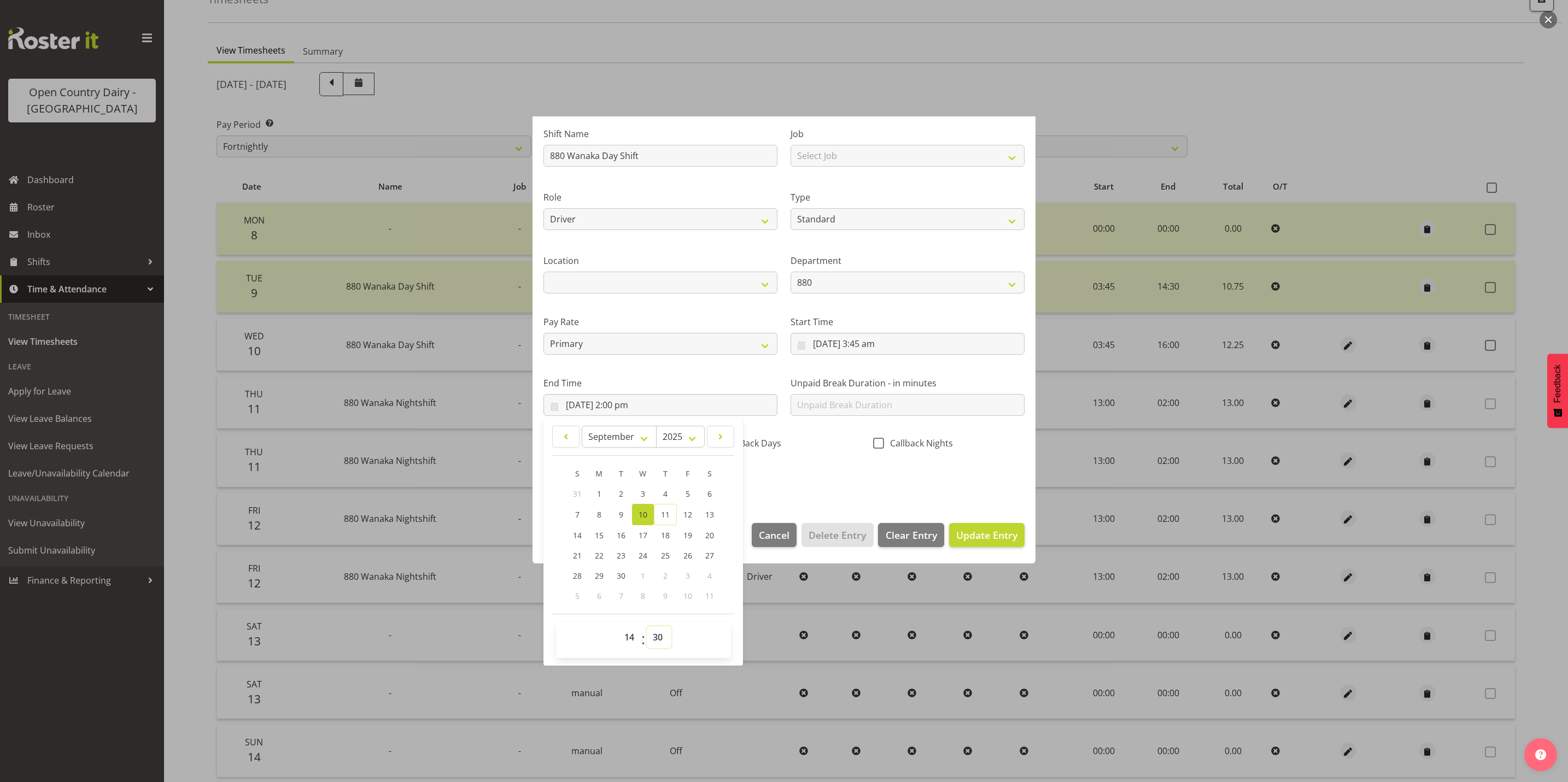
click at [647, 626] on select "00 01 02 03 04 05 06 07 08 09 10 11 12 13 14 15 16 17 18 19 20 21 22 23 24 25 2…" at bounding box center [659, 637] width 24 height 22
type input "10/09/2025, 2:30 pm"
click at [971, 530] on span "Update Entry" at bounding box center [987, 536] width 61 height 13
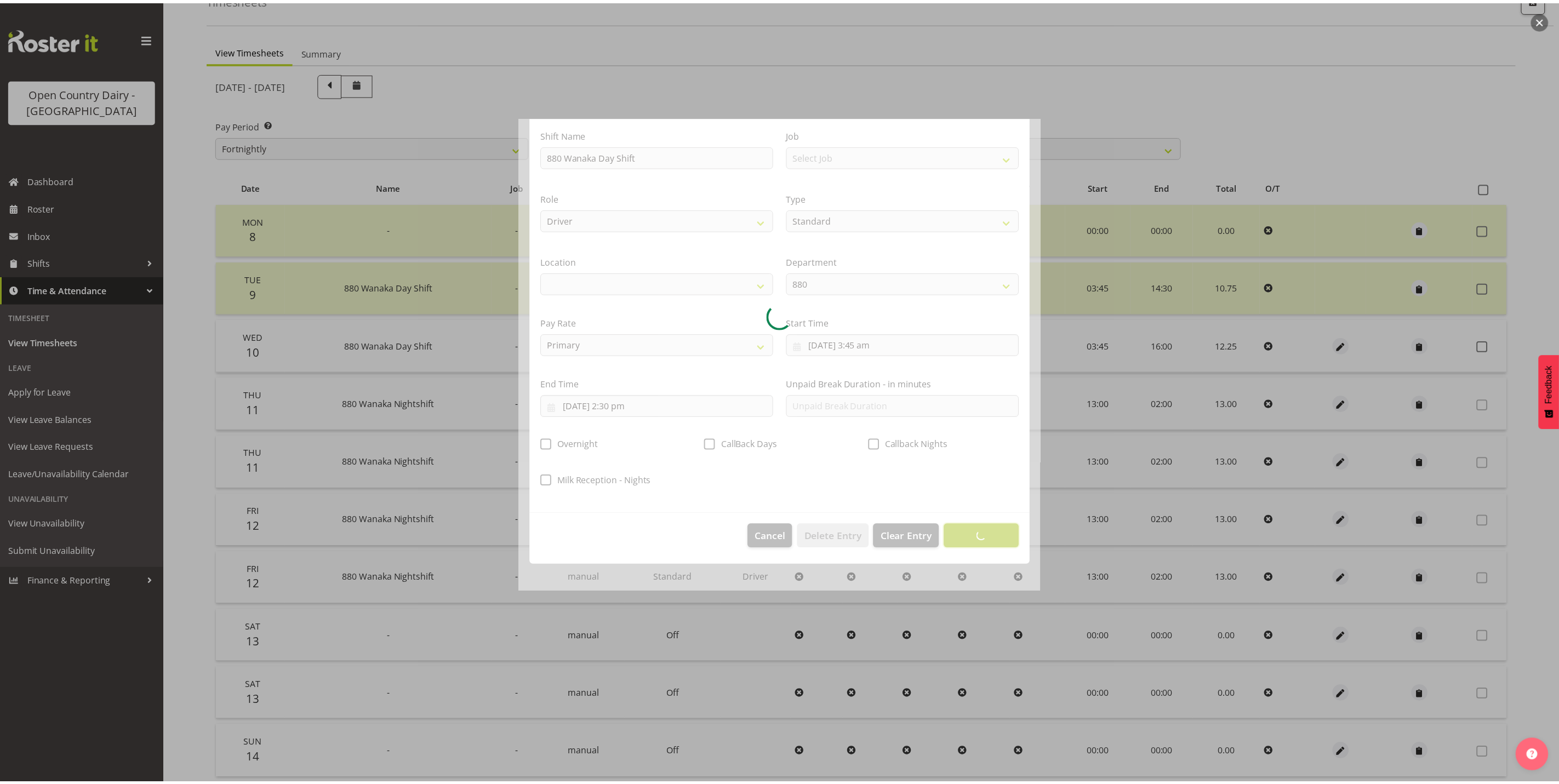
scroll to position [0, 0]
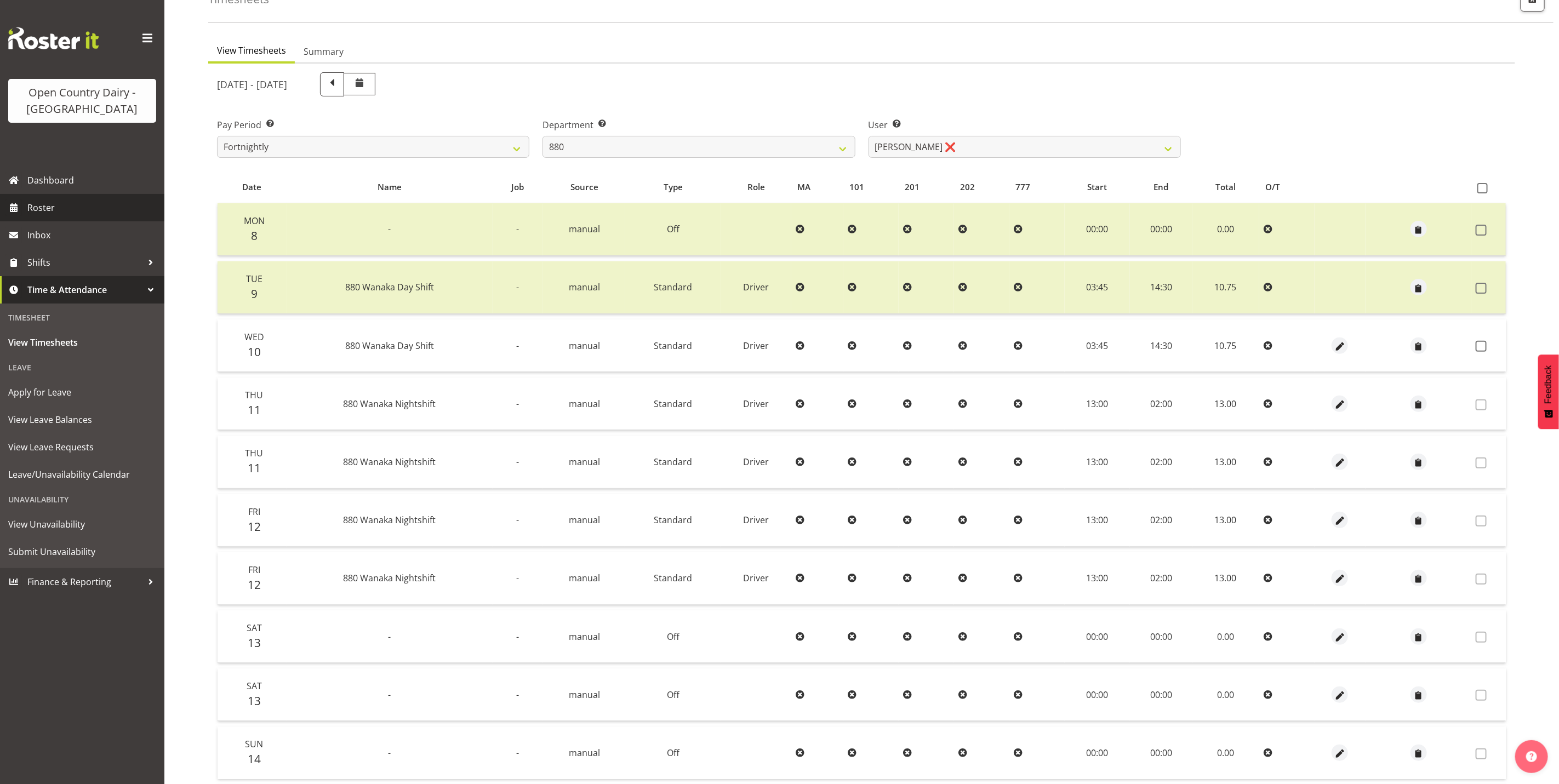
click at [40, 204] on span "Roster" at bounding box center [93, 207] width 132 height 16
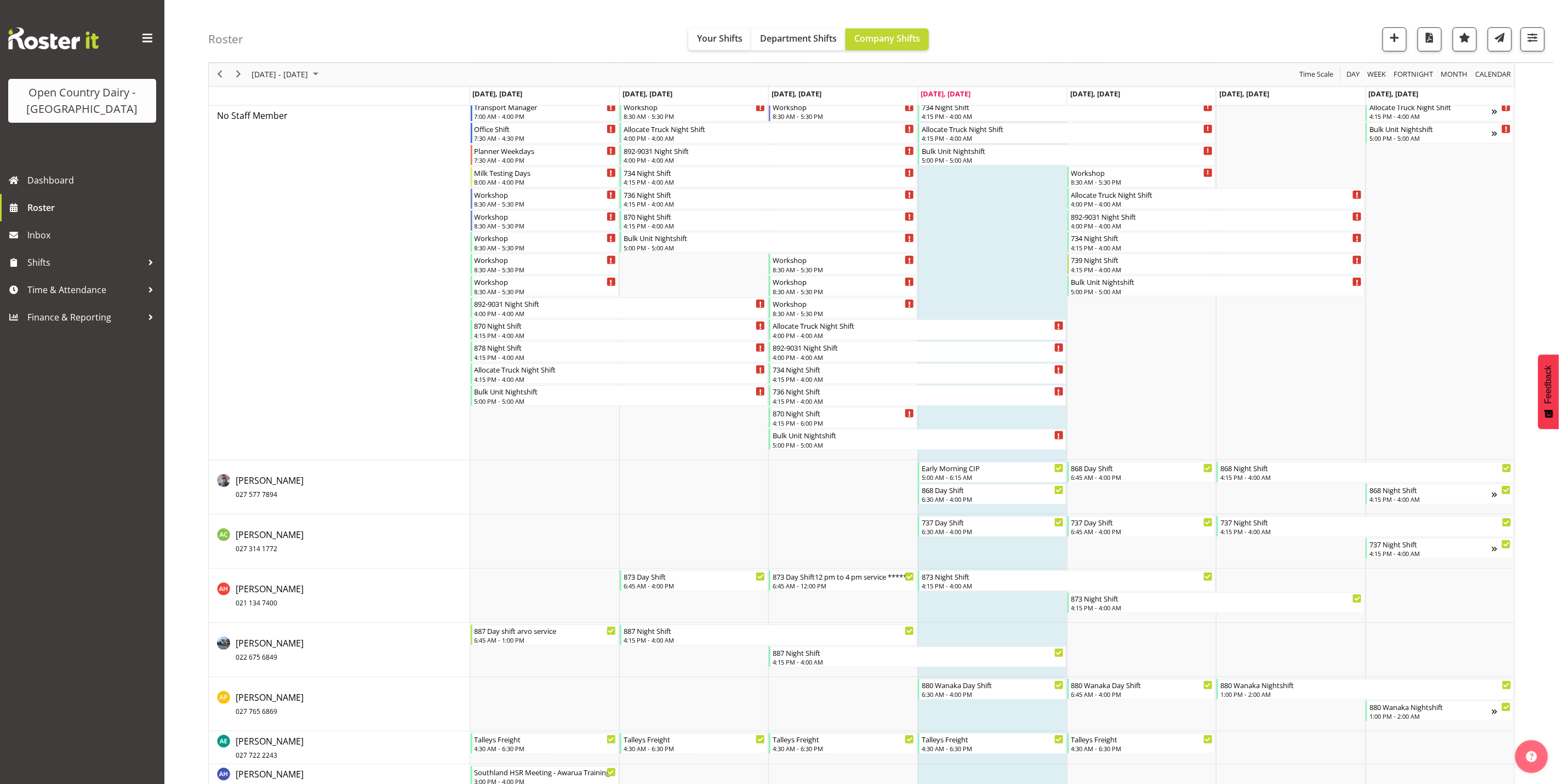
scroll to position [658, 0]
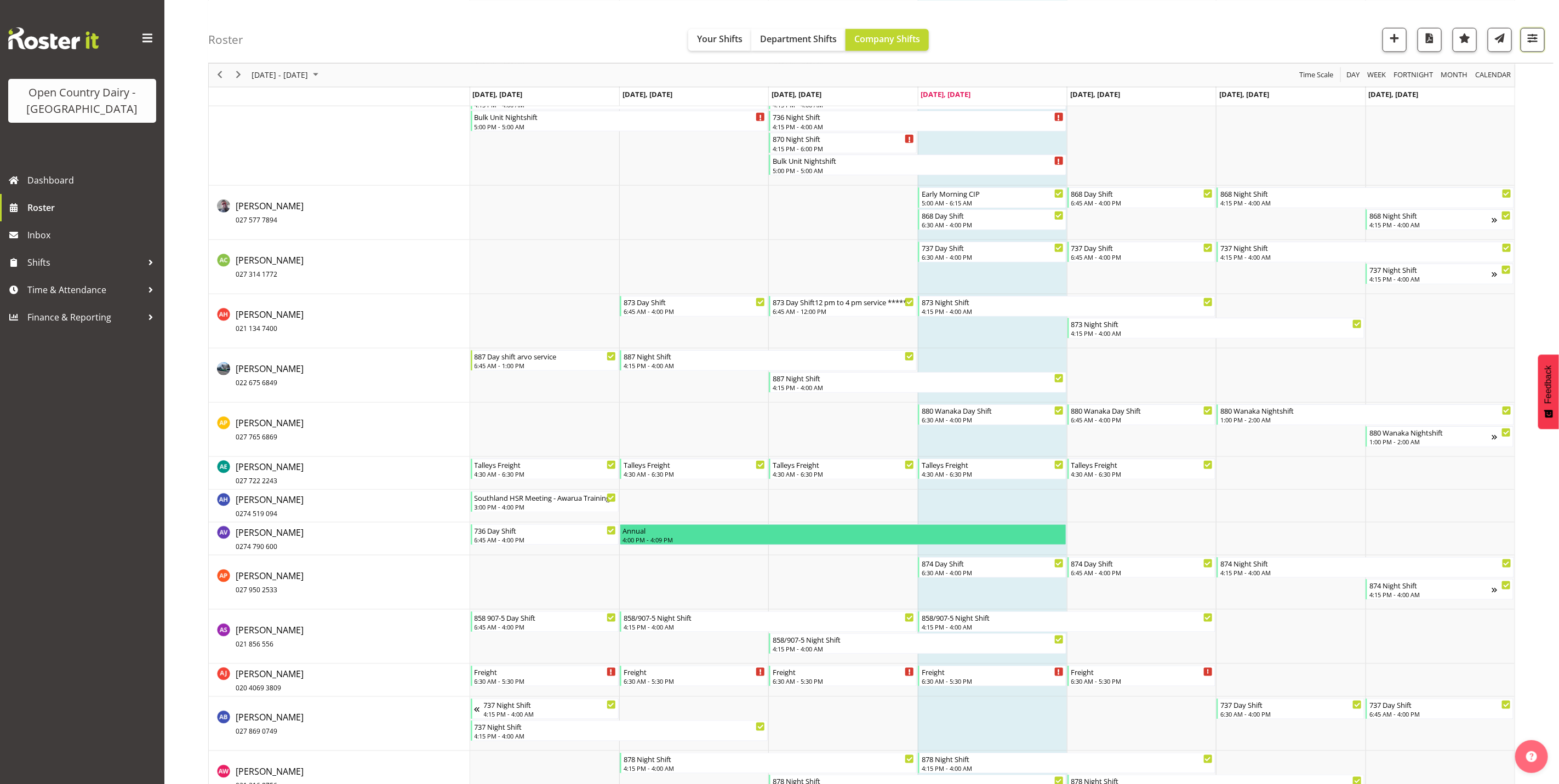
click at [1527, 38] on span "button" at bounding box center [1533, 37] width 14 height 14
click at [1446, 244] on select "Staff Role Shift - Horizontal Shift - Vertical Staff - Location" at bounding box center [1464, 240] width 145 height 22
select select "shiftH"
click at [1391, 251] on select "Staff Role Shift - Horizontal Shift - Vertical Staff - Location" at bounding box center [1464, 240] width 145 height 22
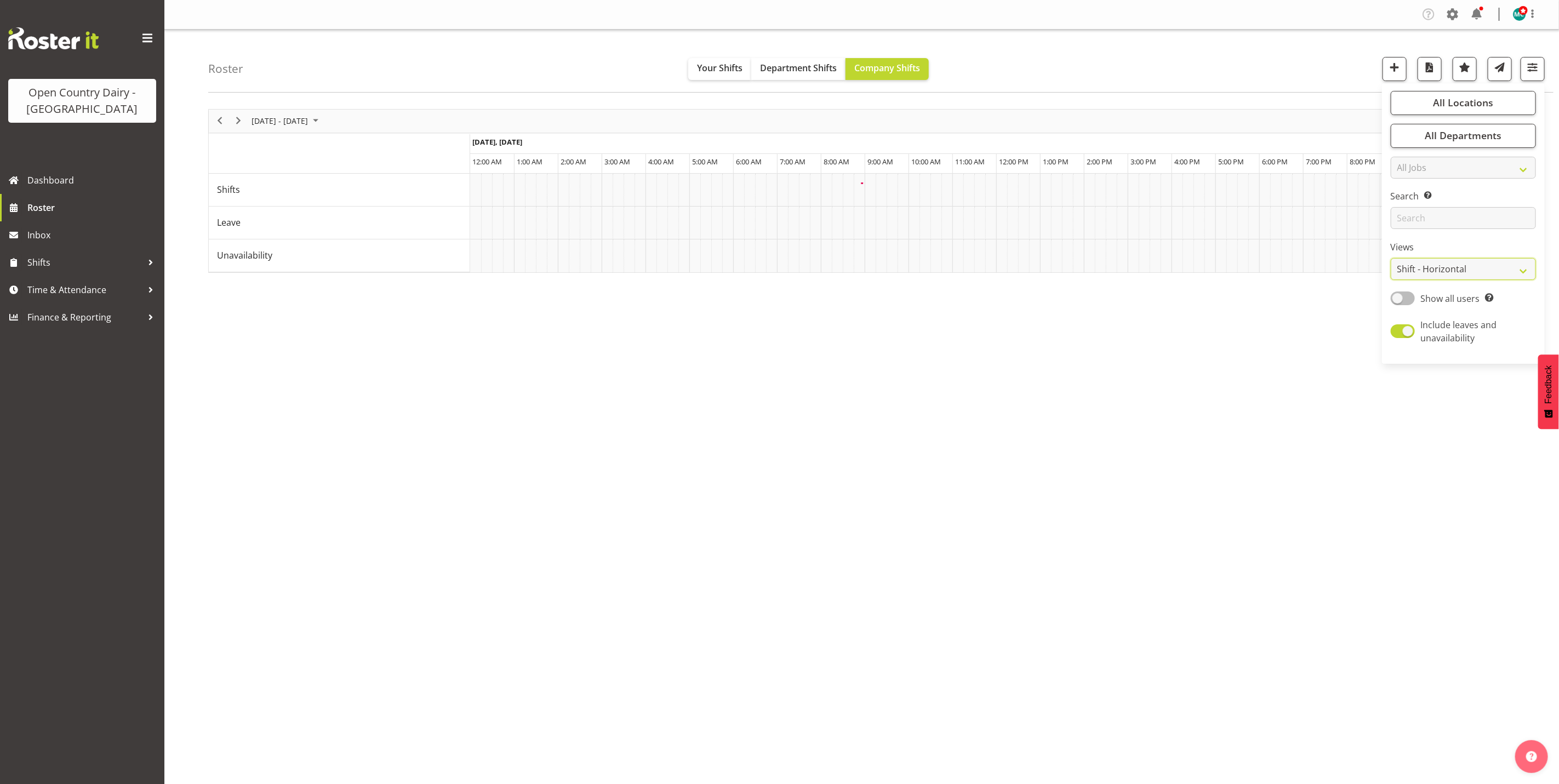
scroll to position [0, 0]
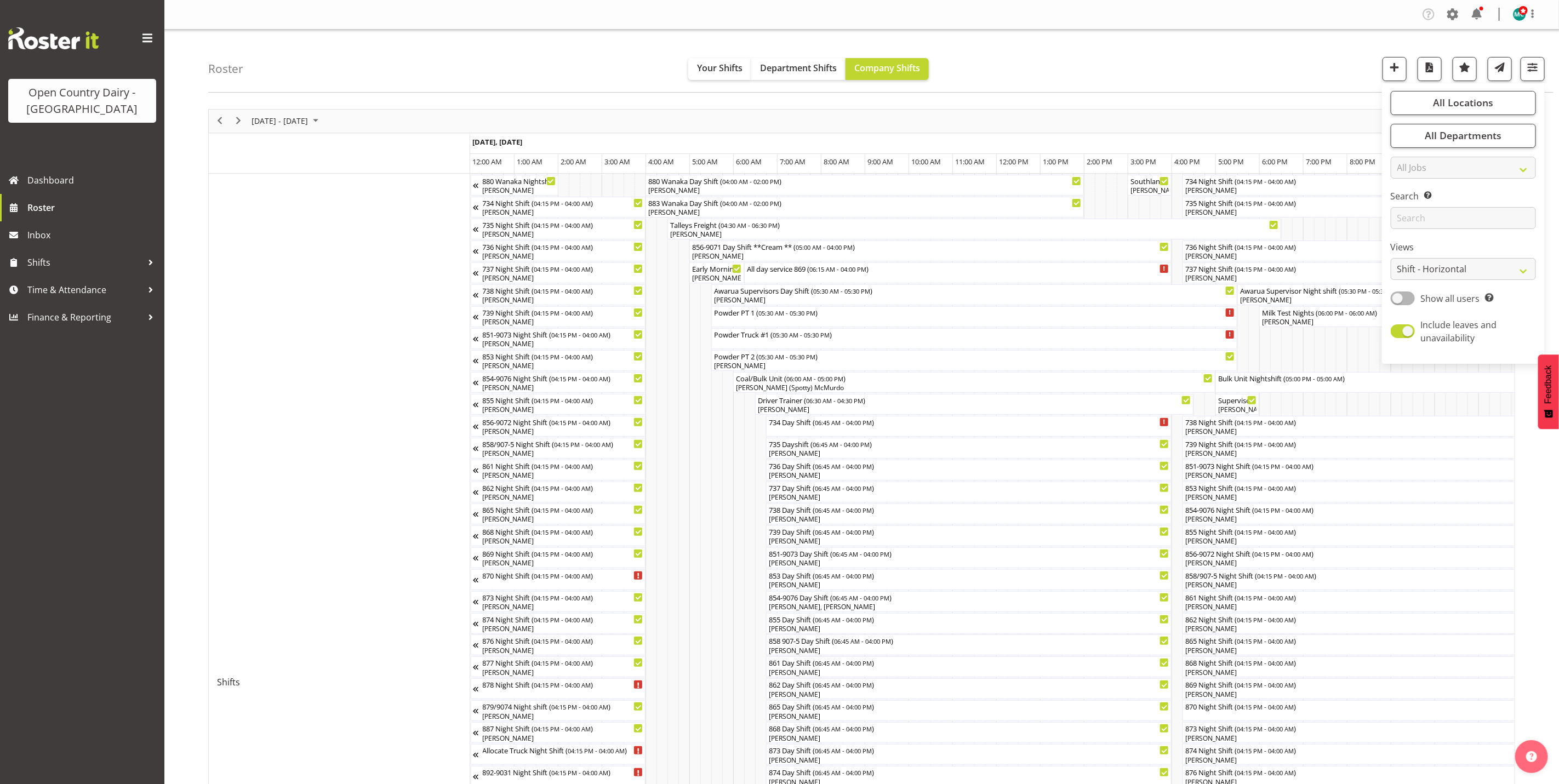
click at [1053, 67] on div "Roster Your Shifts Department Shifts Company Shifts All Locations Clear Awarua …" at bounding box center [880, 61] width 1345 height 63
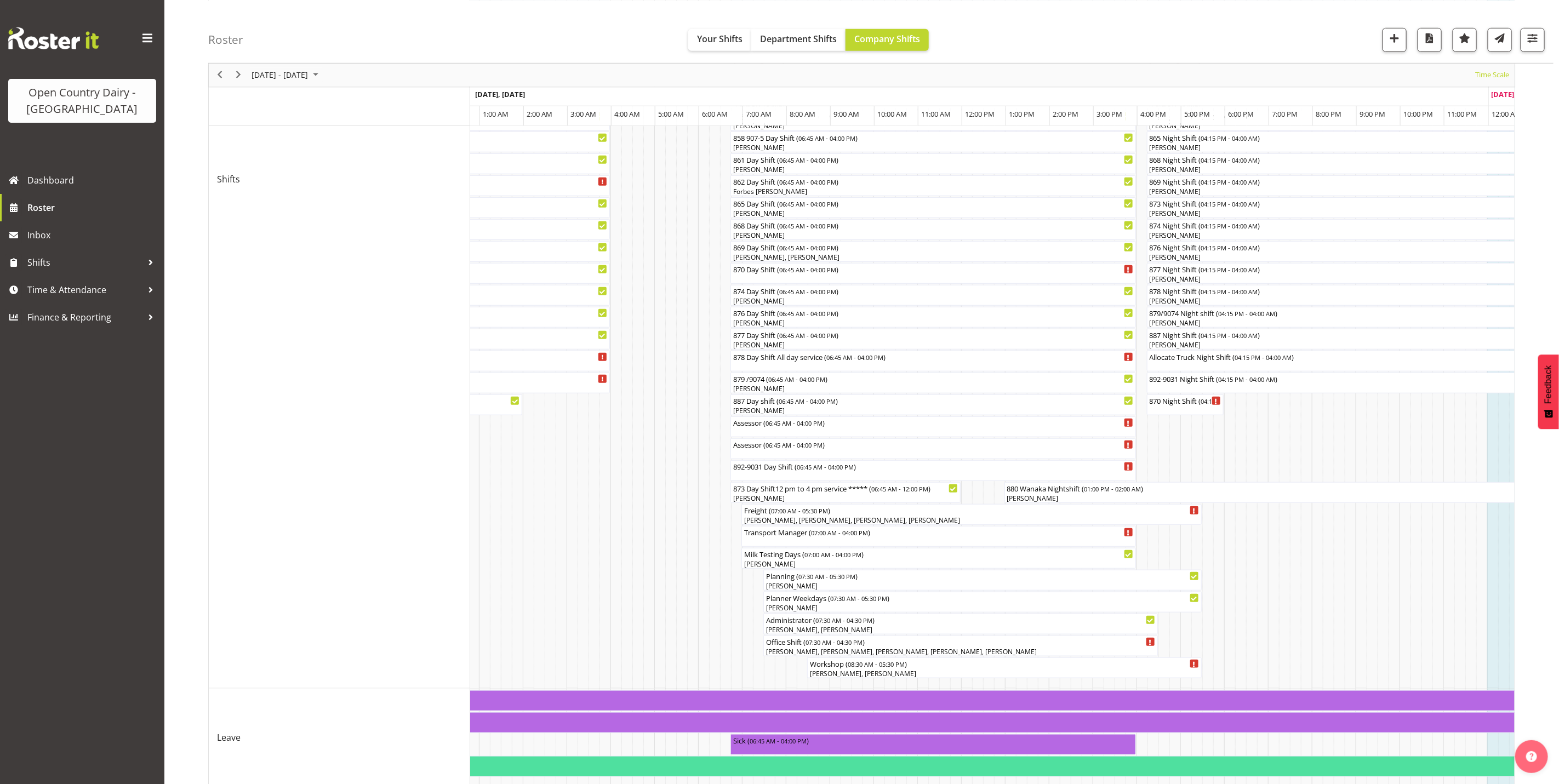
scroll to position [478, 0]
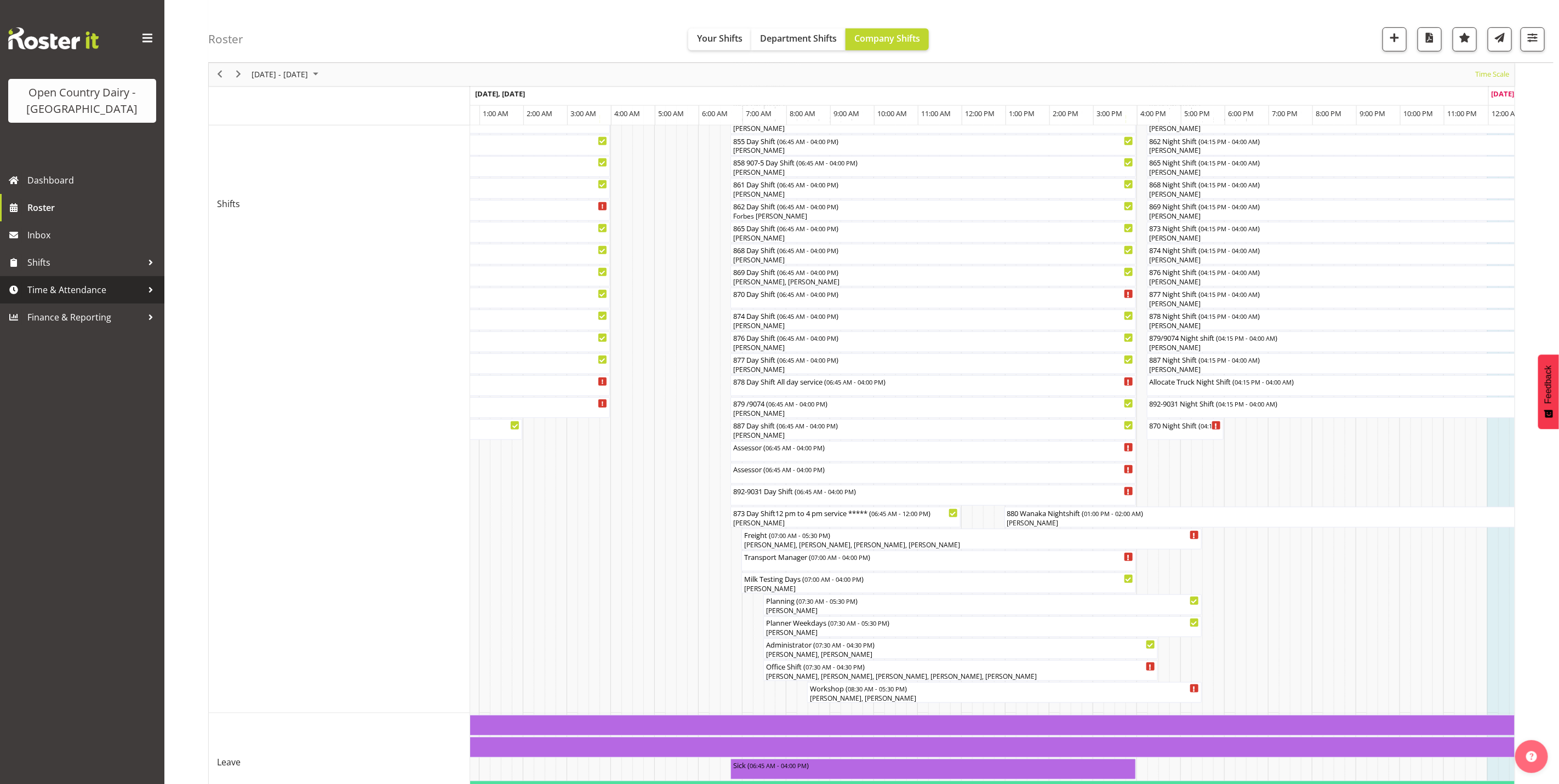
click at [48, 292] on span "Time & Attendance" at bounding box center [85, 290] width 115 height 16
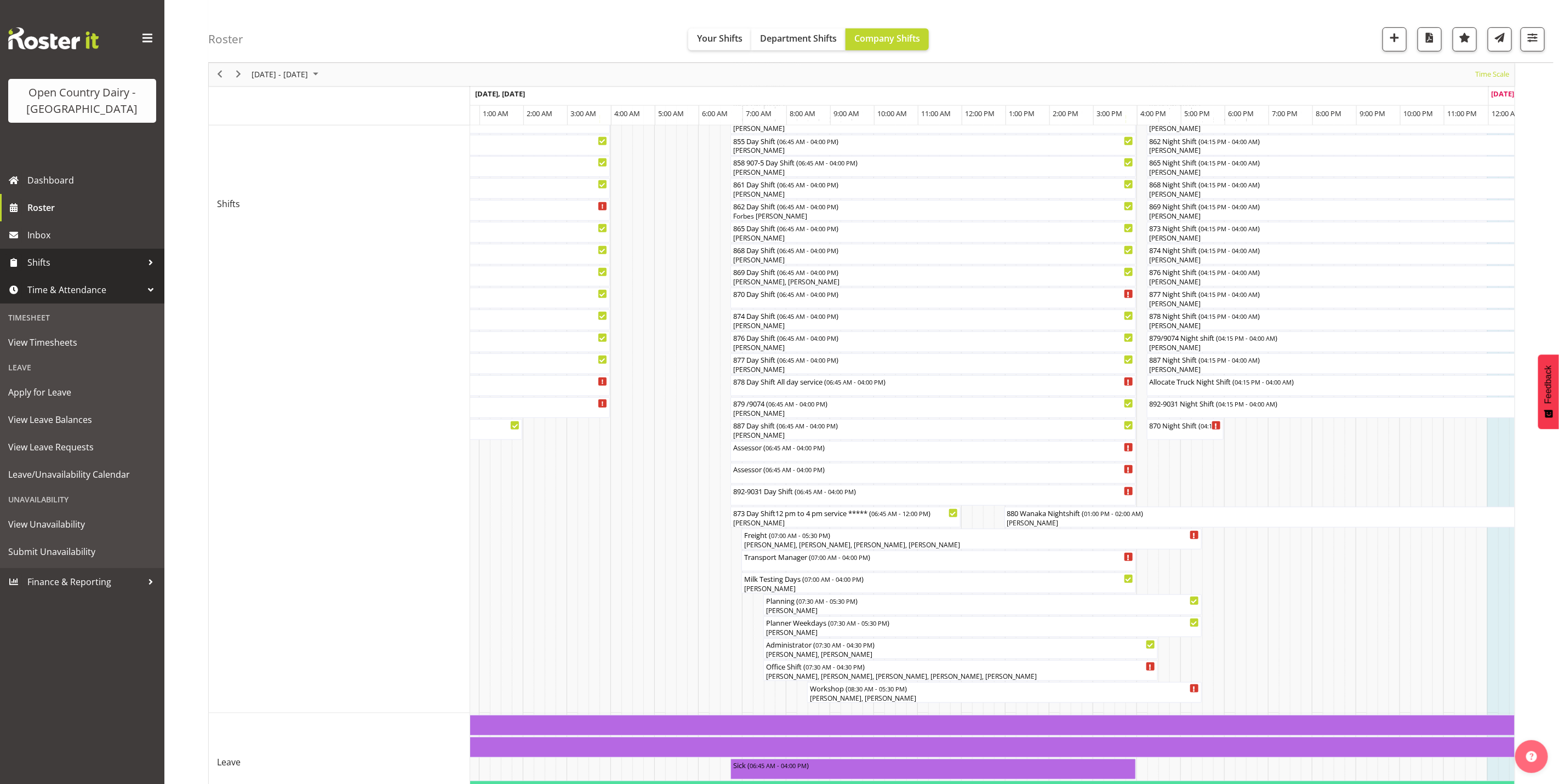
click at [41, 267] on span "Shifts" at bounding box center [85, 262] width 115 height 16
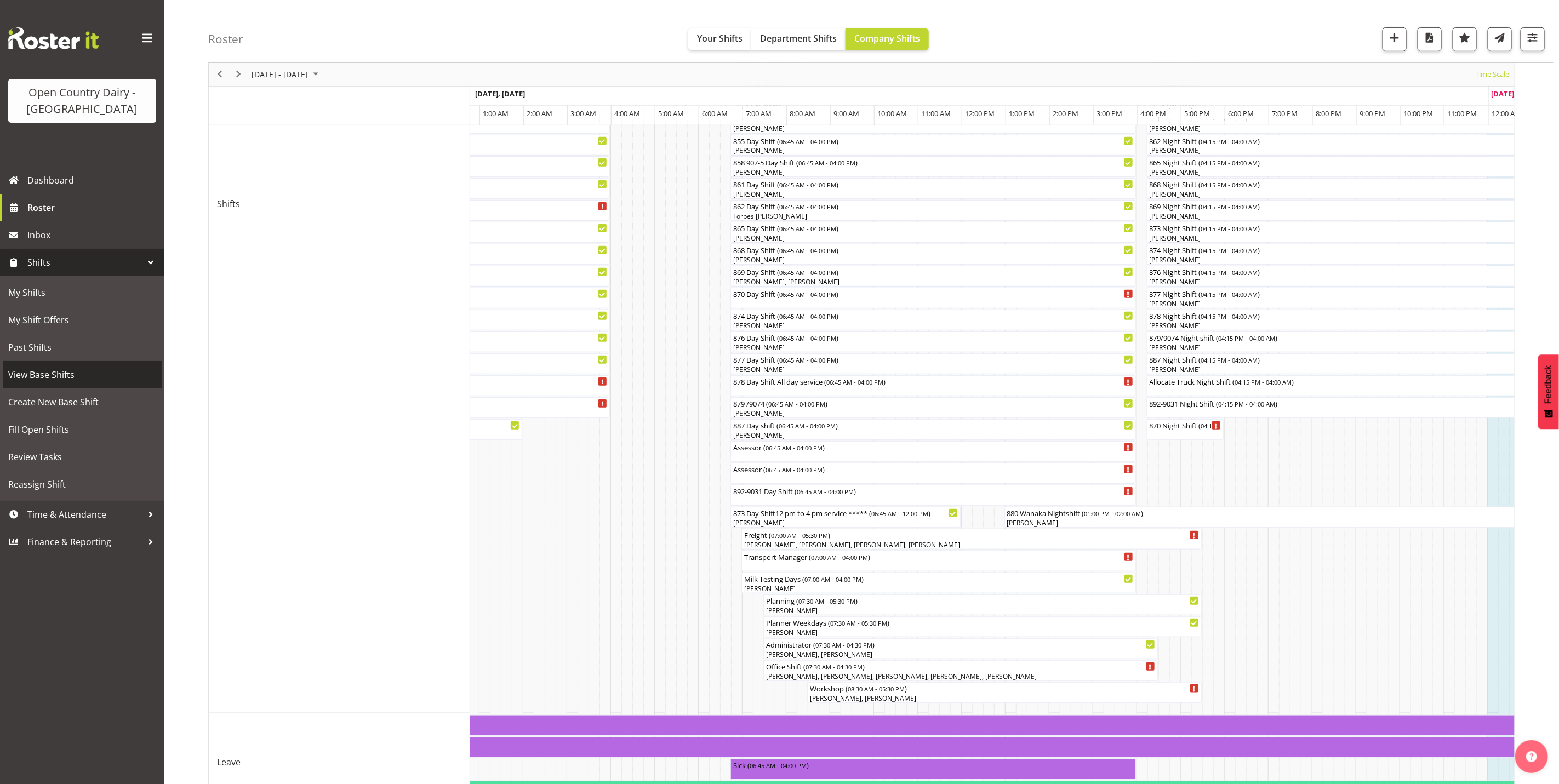
click at [43, 377] on span "View Base Shifts" at bounding box center [82, 375] width 148 height 16
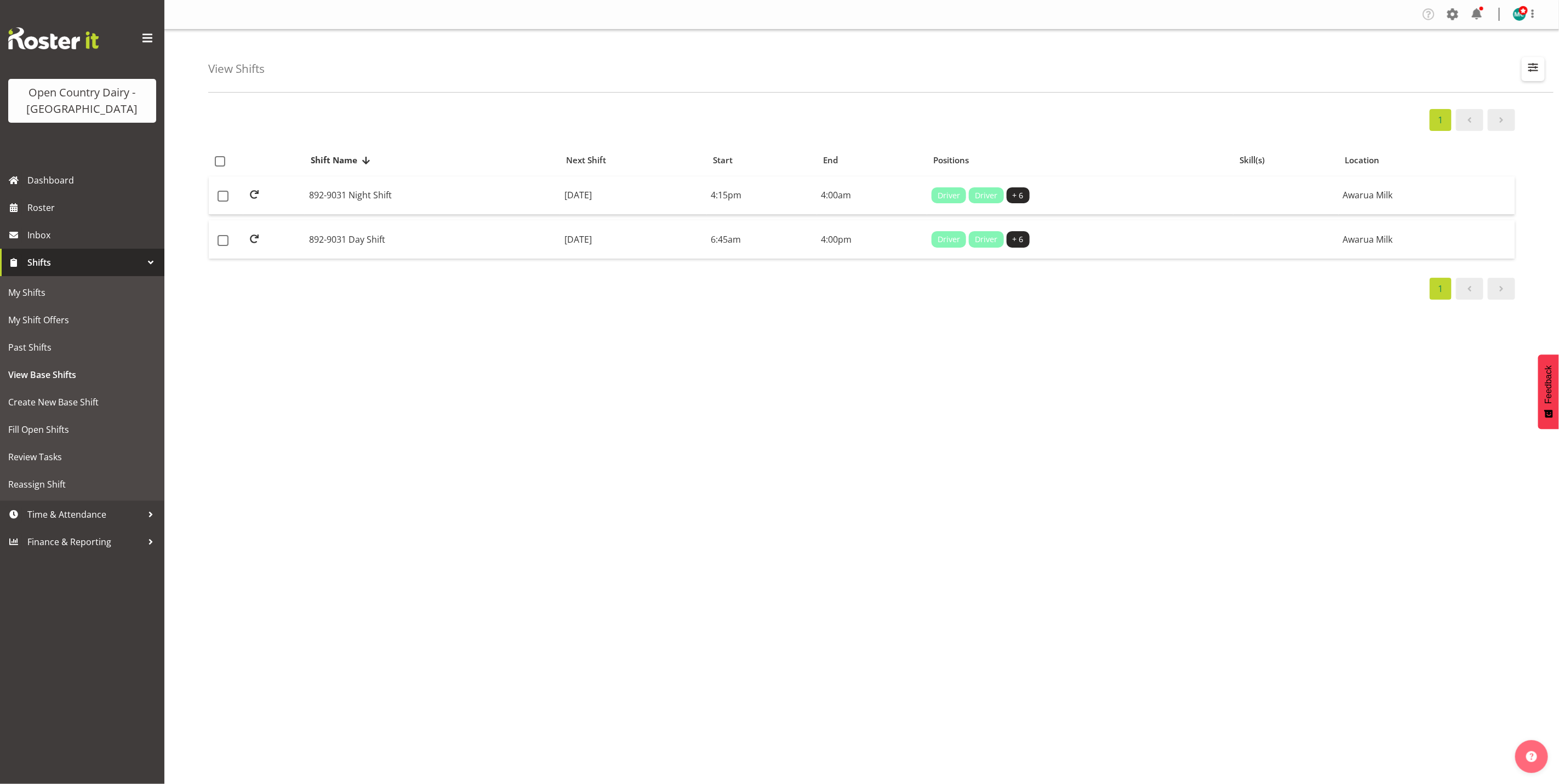
click at [1539, 65] on span "button" at bounding box center [1533, 67] width 14 height 14
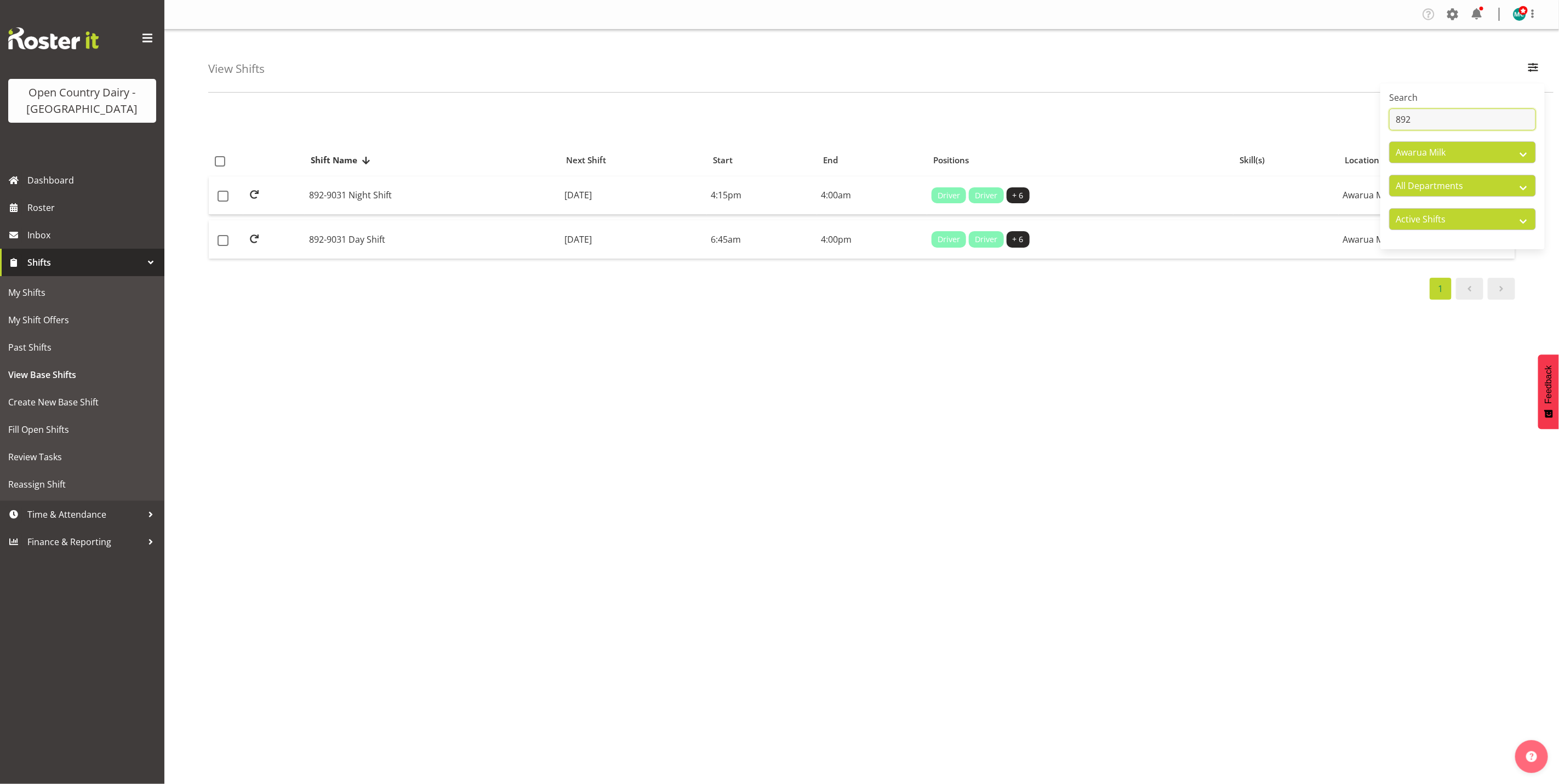
click at [1447, 124] on input "892" at bounding box center [1463, 120] width 147 height 22
type input "880"
click at [342, 200] on td "880 Wanaka Nightshift" at bounding box center [442, 196] width 277 height 39
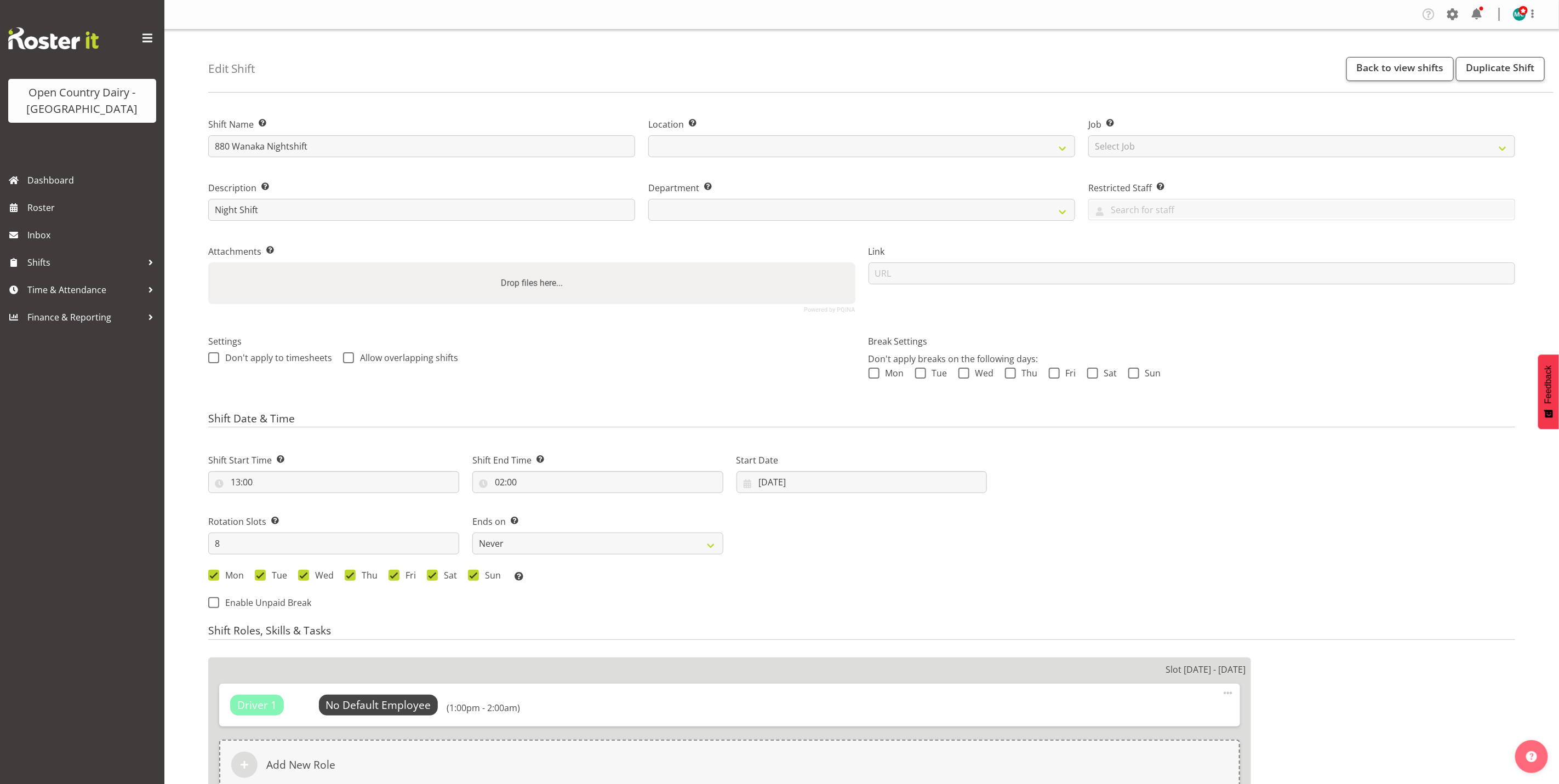
select select
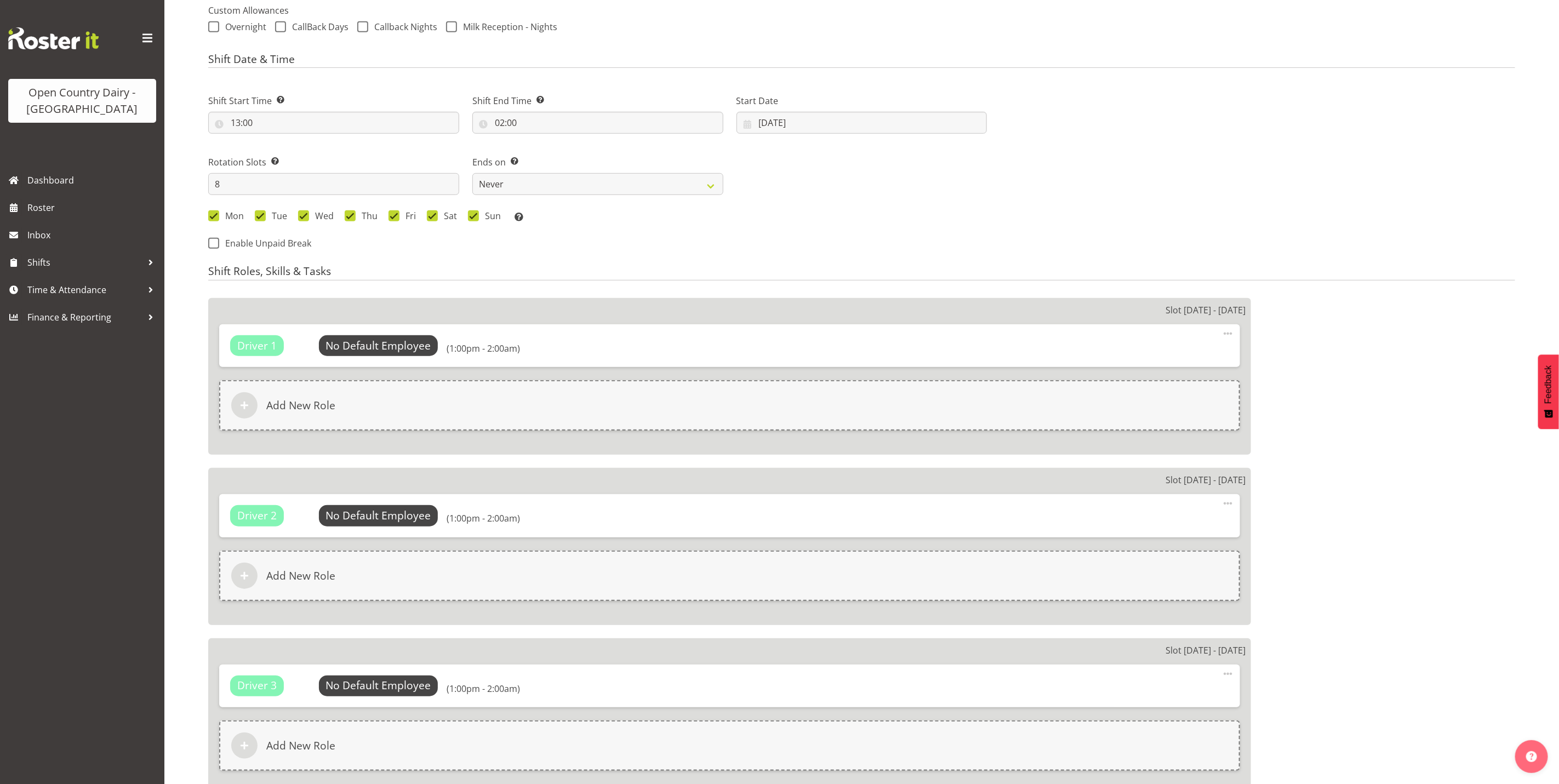
select select
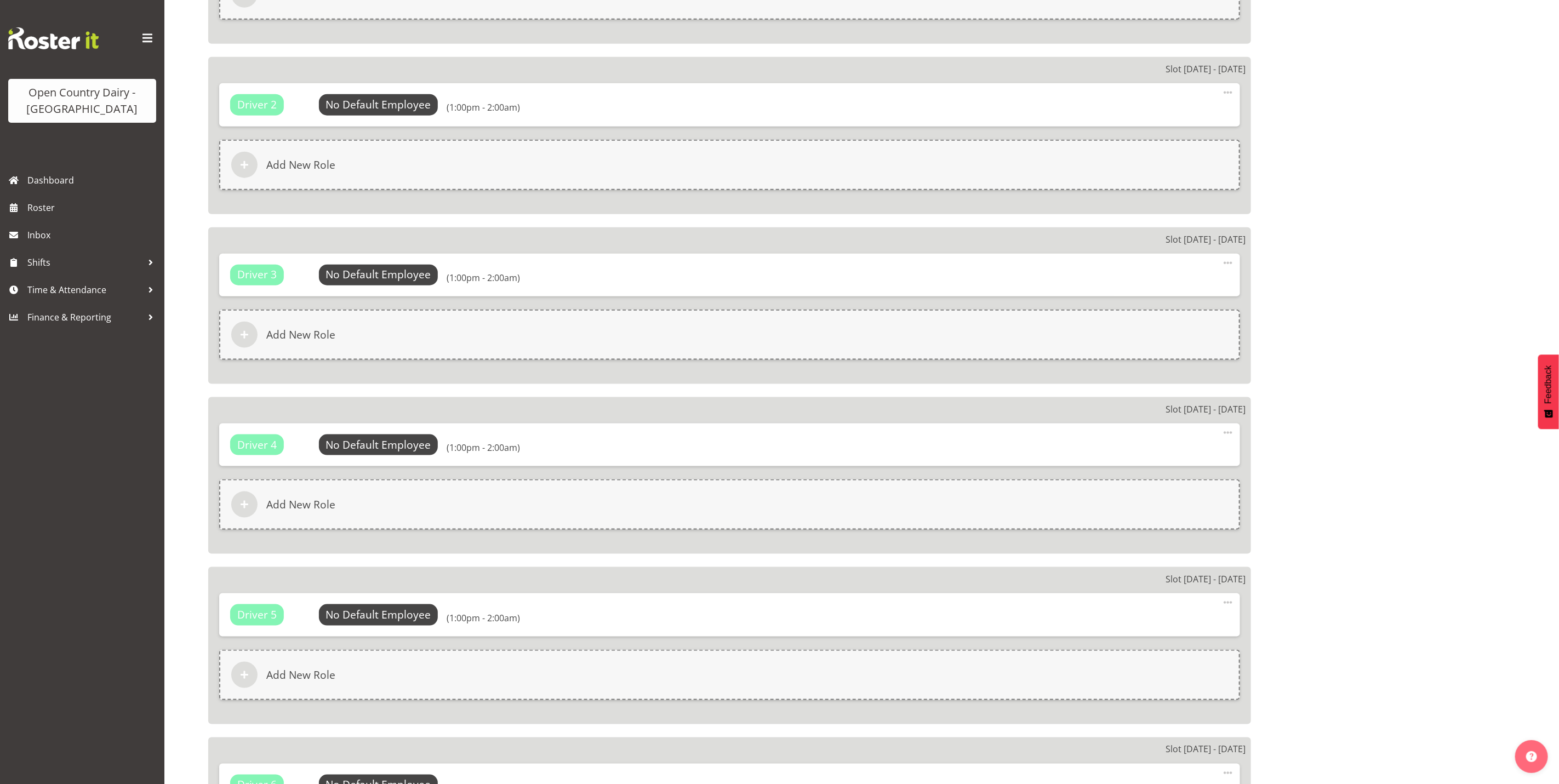
select select
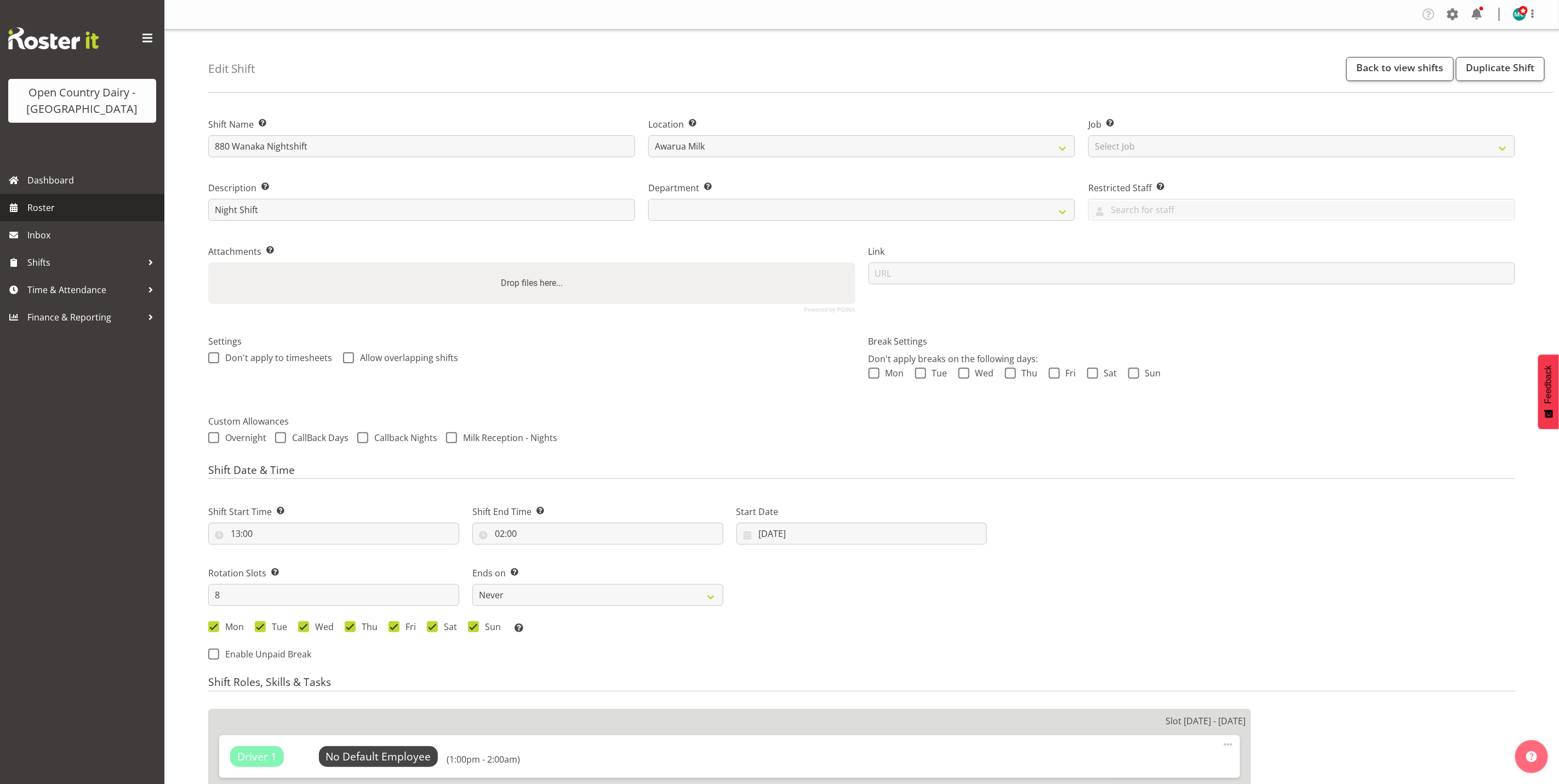
click at [46, 212] on span "Roster" at bounding box center [93, 207] width 132 height 16
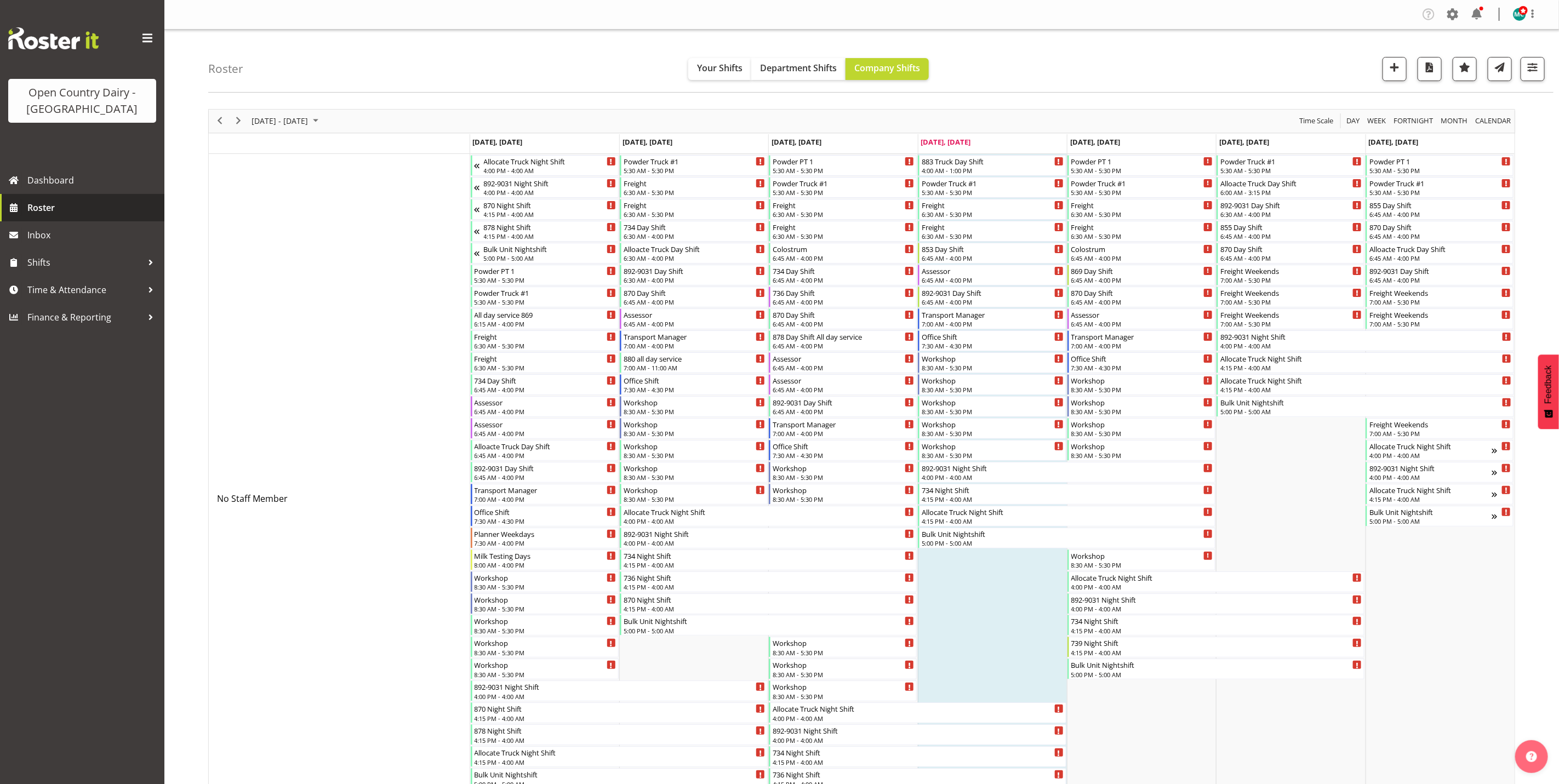
click at [63, 207] on span "Roster" at bounding box center [93, 207] width 132 height 16
click at [40, 209] on span "Roster" at bounding box center [93, 207] width 132 height 16
